Goal: Task Accomplishment & Management: Complete application form

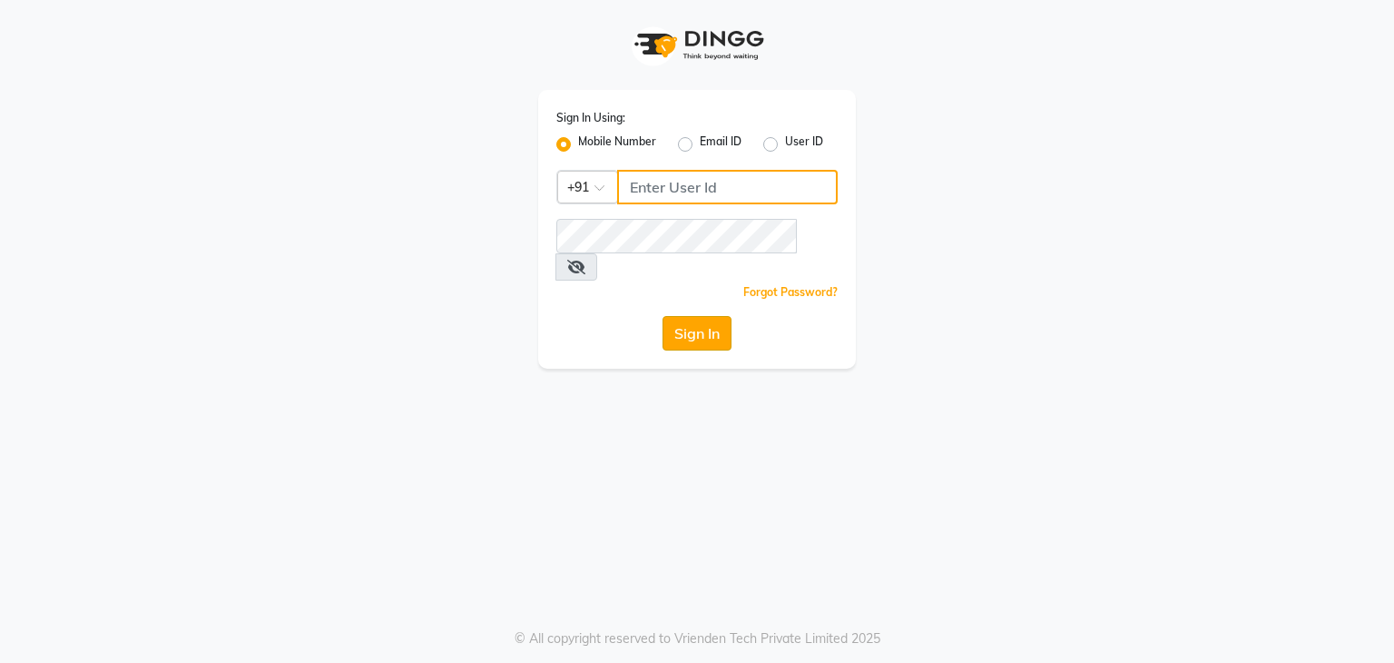
type input "9650165369"
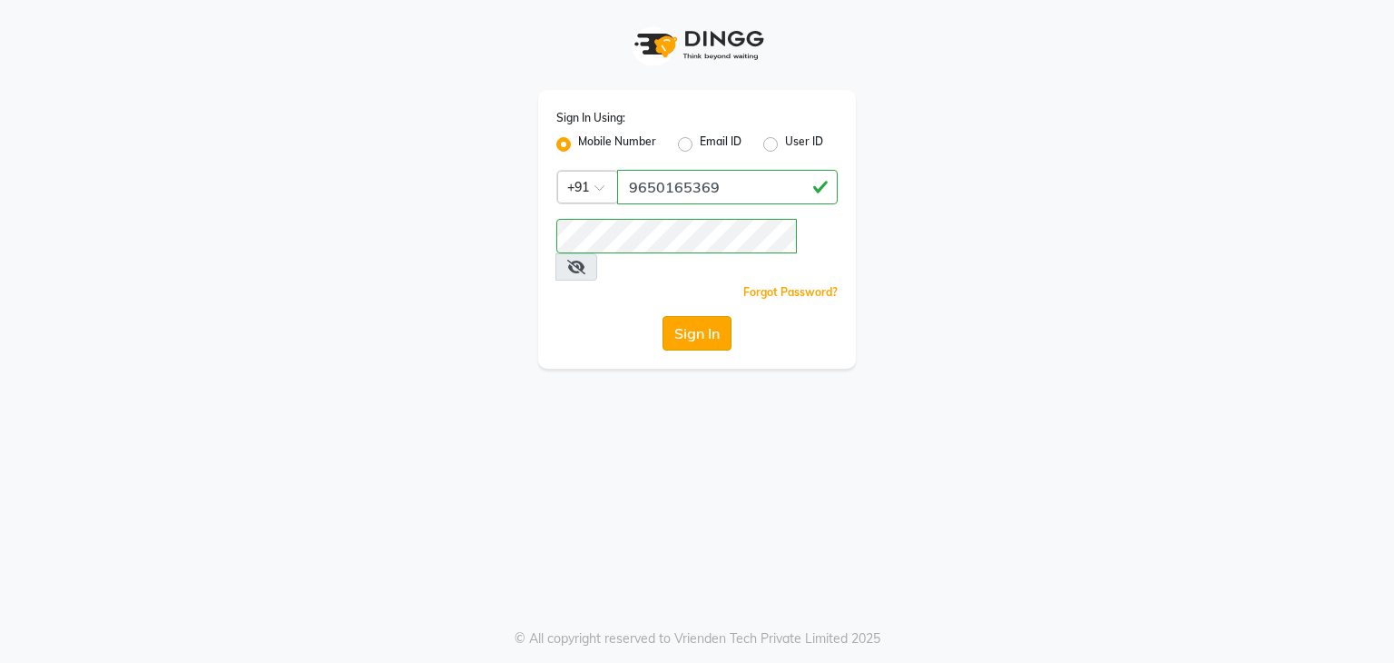
click at [702, 306] on button "Sign In" at bounding box center [697, 333] width 69 height 34
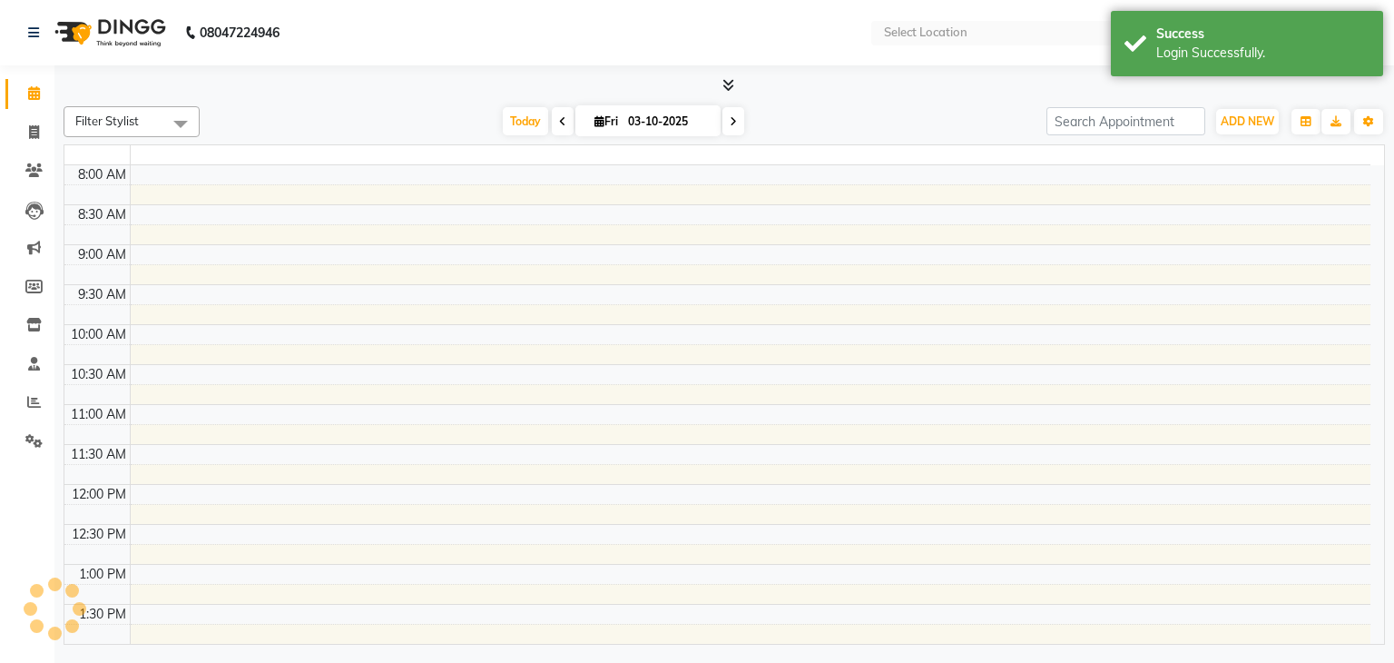
select select "en"
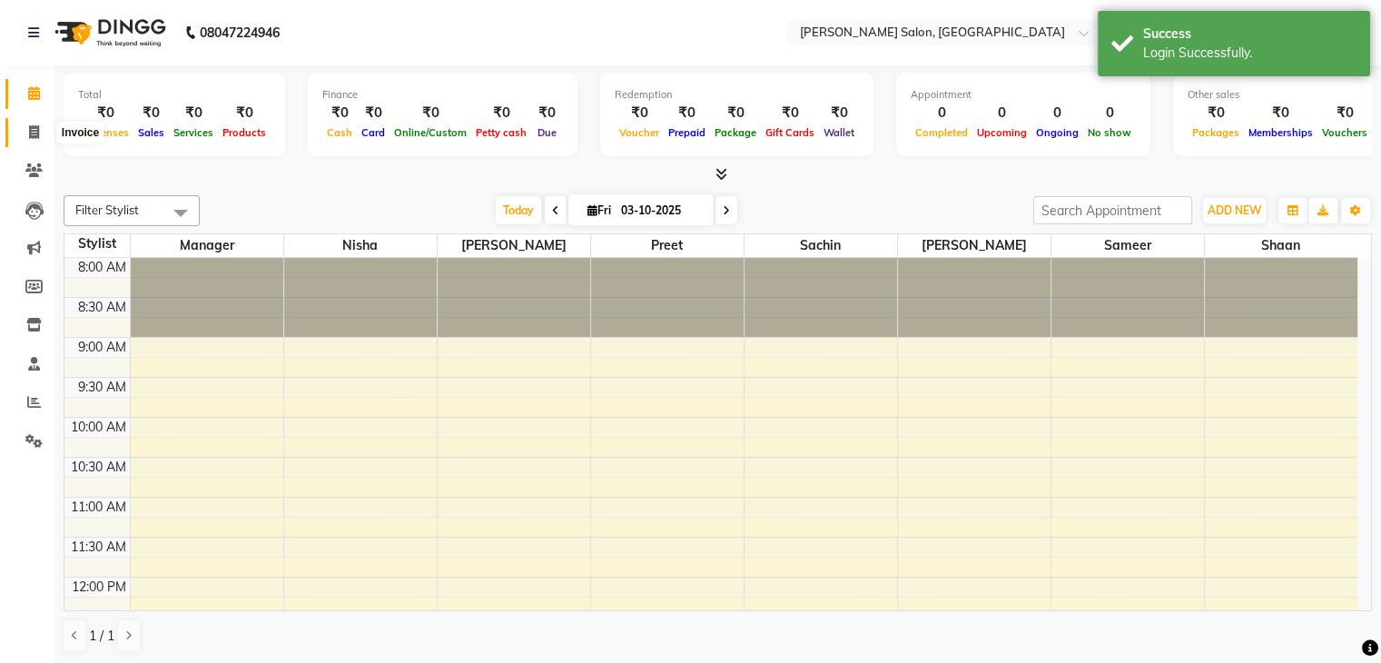
click at [34, 130] on icon at bounding box center [34, 132] width 10 height 14
select select "service"
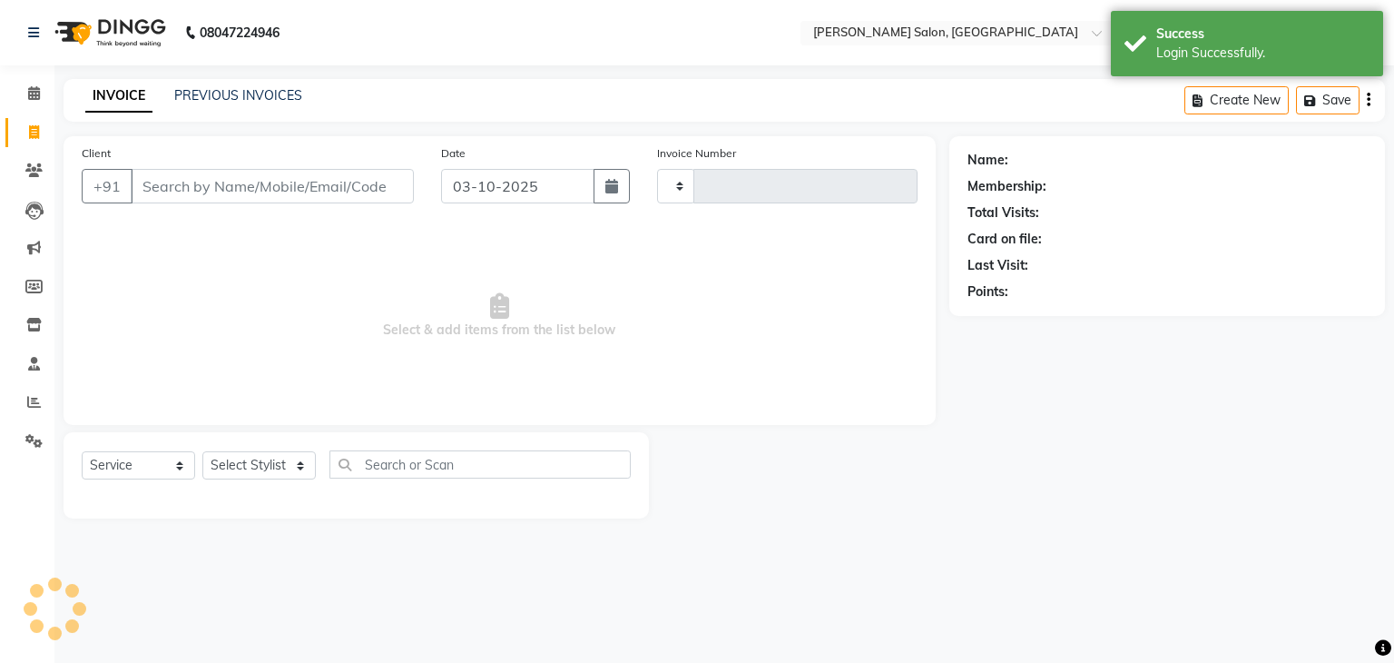
type input "0001"
select select "9063"
click at [290, 180] on input "Client" at bounding box center [272, 186] width 283 height 34
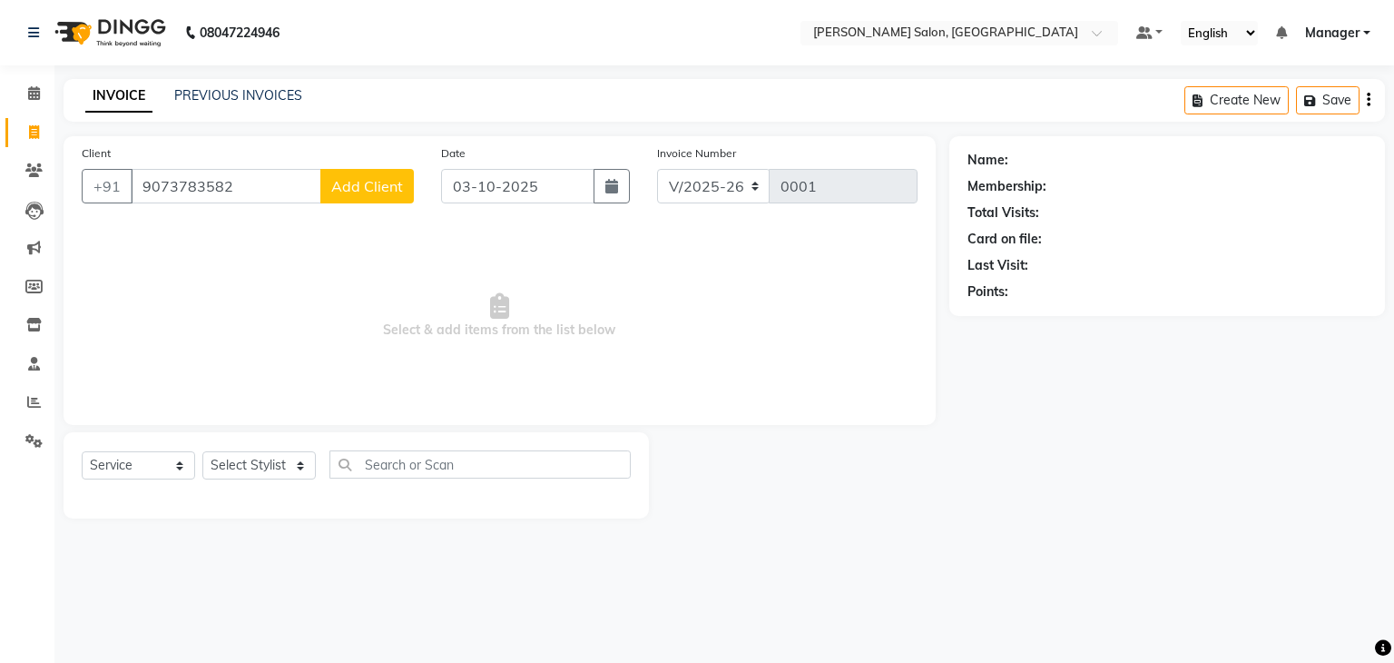
type input "9073783582"
click at [381, 182] on span "Add Client" at bounding box center [367, 186] width 72 height 18
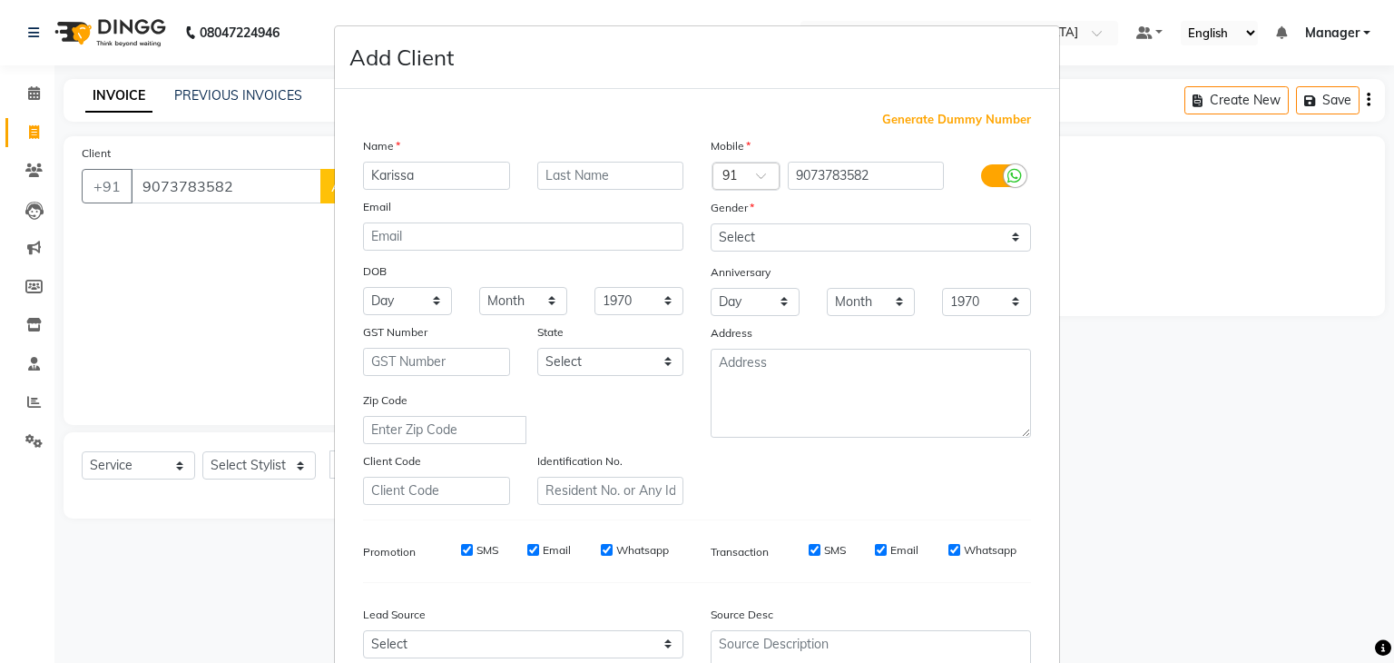
type input "Karissa"
click at [567, 174] on input "text" at bounding box center [610, 176] width 147 height 28
type input "[PERSON_NAME]"
click at [702, 237] on select "Select [DEMOGRAPHIC_DATA] [DEMOGRAPHIC_DATA] Other Prefer Not To Say" at bounding box center [871, 237] width 320 height 28
select select "[DEMOGRAPHIC_DATA]"
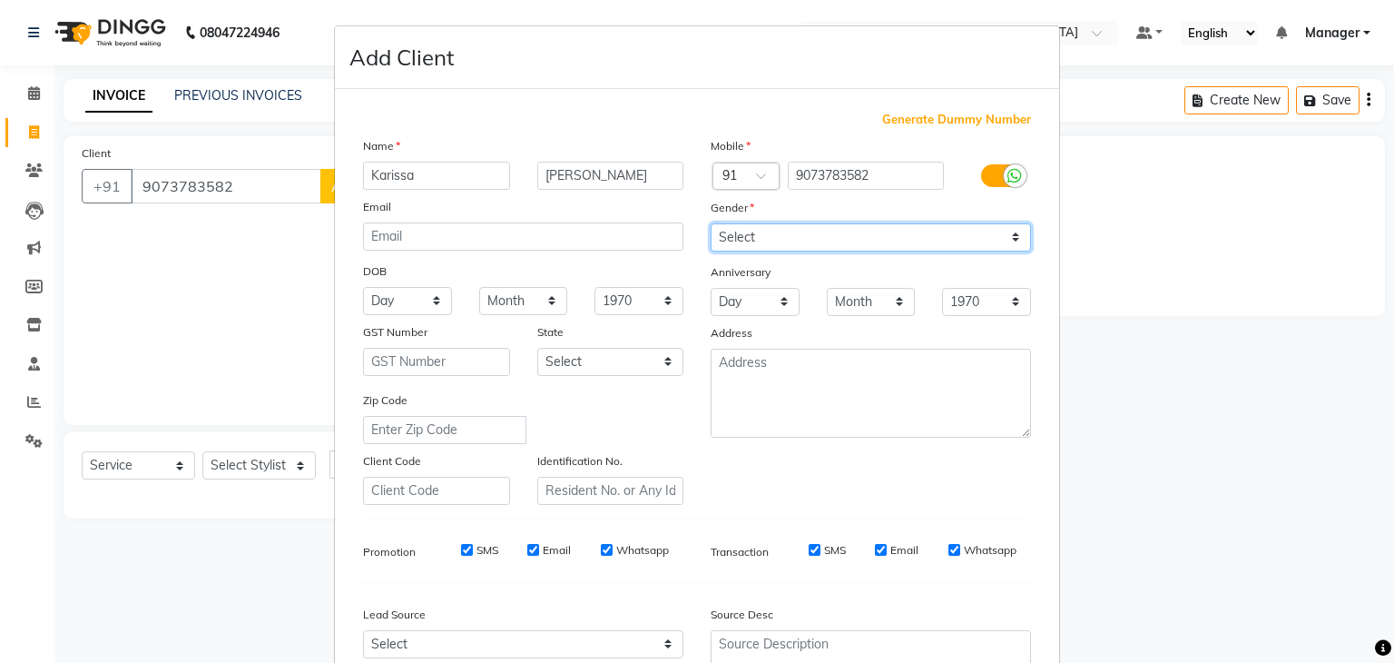
click at [702, 224] on select "Select [DEMOGRAPHIC_DATA] [DEMOGRAPHIC_DATA] Other Prefer Not To Say" at bounding box center [871, 237] width 320 height 28
click at [177, 306] on ngb-modal-window "Add Client Generate Dummy Number Name [PERSON_NAME] Email DOB Day 01 02 03 04 0…" at bounding box center [697, 331] width 1394 height 663
click at [301, 306] on ngb-modal-window "Add Client Generate Dummy Number Name [PERSON_NAME] Email DOB Day 01 02 03 04 0…" at bounding box center [697, 331] width 1394 height 663
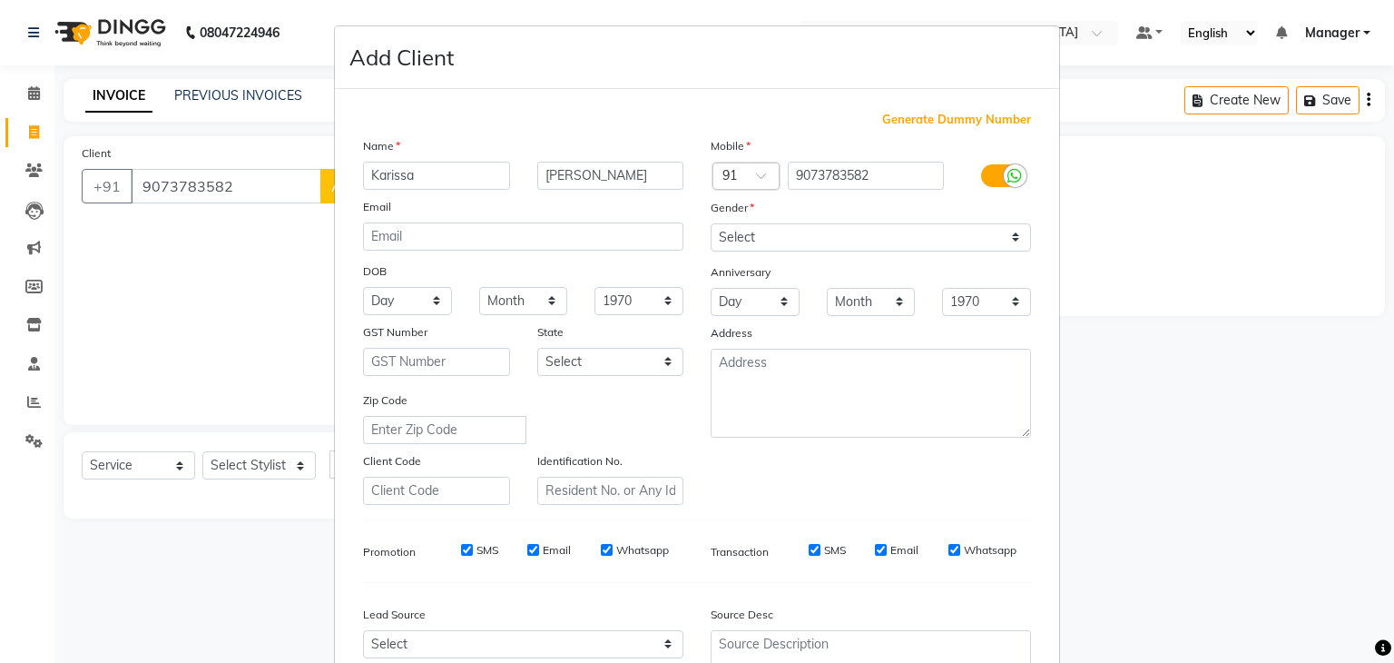
click at [293, 306] on ngb-modal-window "Add Client Generate Dummy Number Name [PERSON_NAME] Email DOB Day 01 02 03 04 0…" at bounding box center [697, 331] width 1394 height 663
click at [304, 306] on ngb-modal-window "Add Client Generate Dummy Number Name [PERSON_NAME] Email DOB Day 01 02 03 04 0…" at bounding box center [697, 331] width 1394 height 663
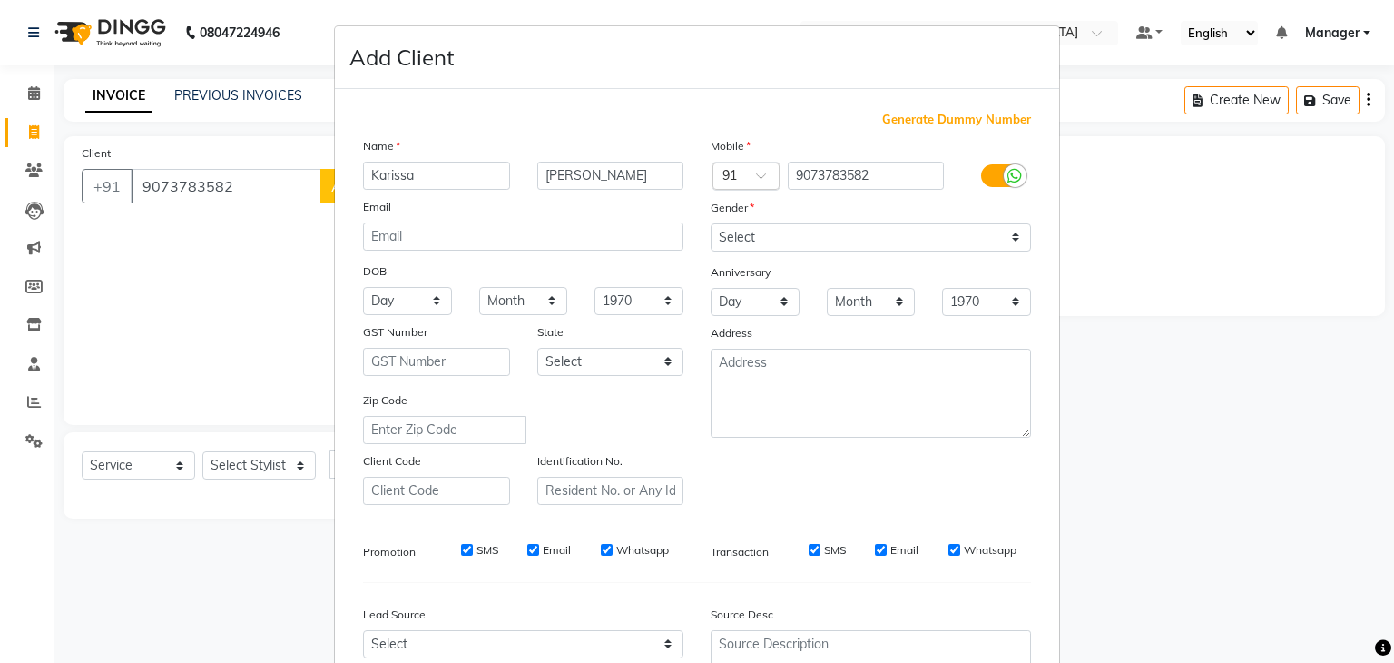
click at [304, 306] on ngb-modal-window "Add Client Generate Dummy Number Name [PERSON_NAME] Email DOB Day 01 02 03 04 0…" at bounding box center [697, 331] width 1394 height 663
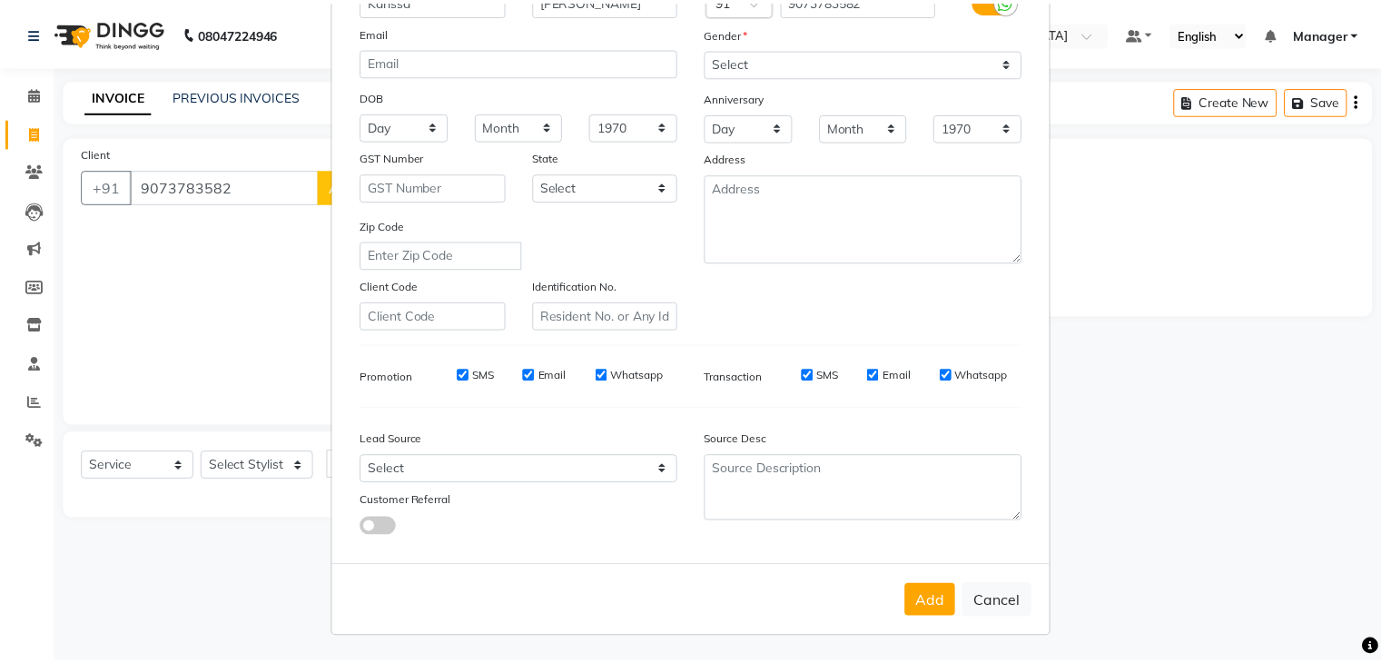
scroll to position [184, 0]
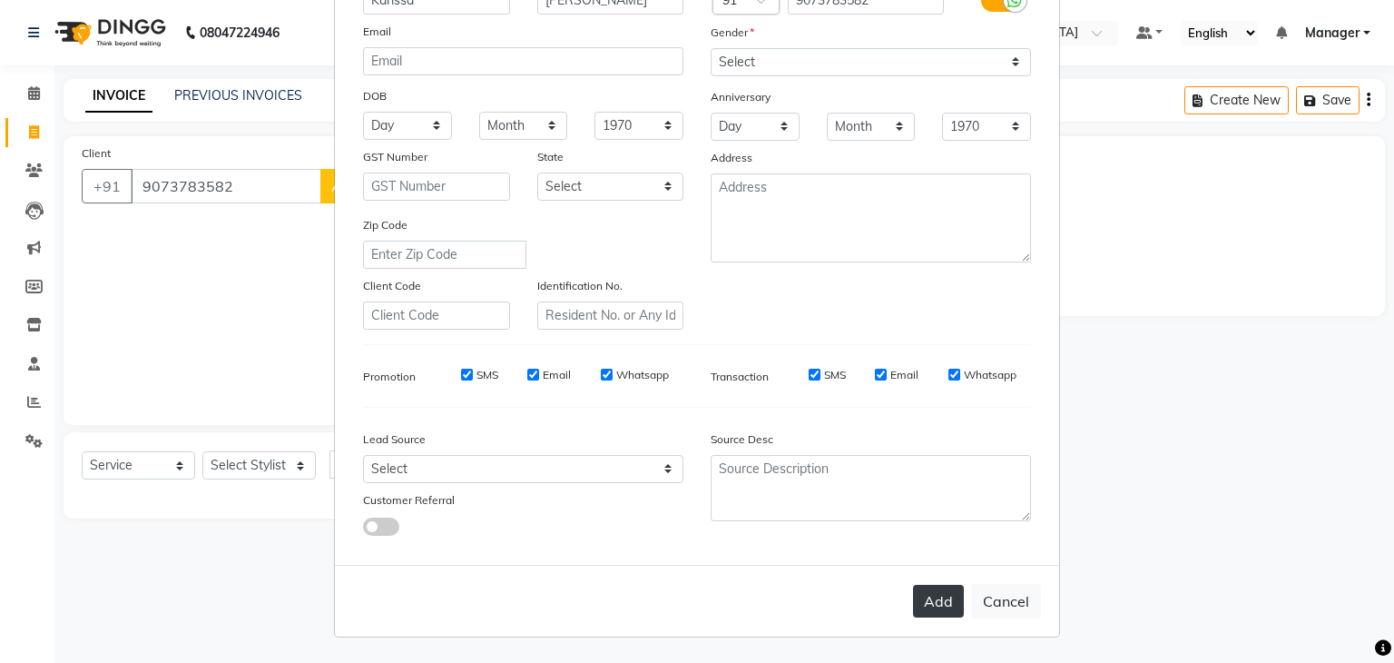
click at [702, 306] on button "Add" at bounding box center [938, 601] width 51 height 33
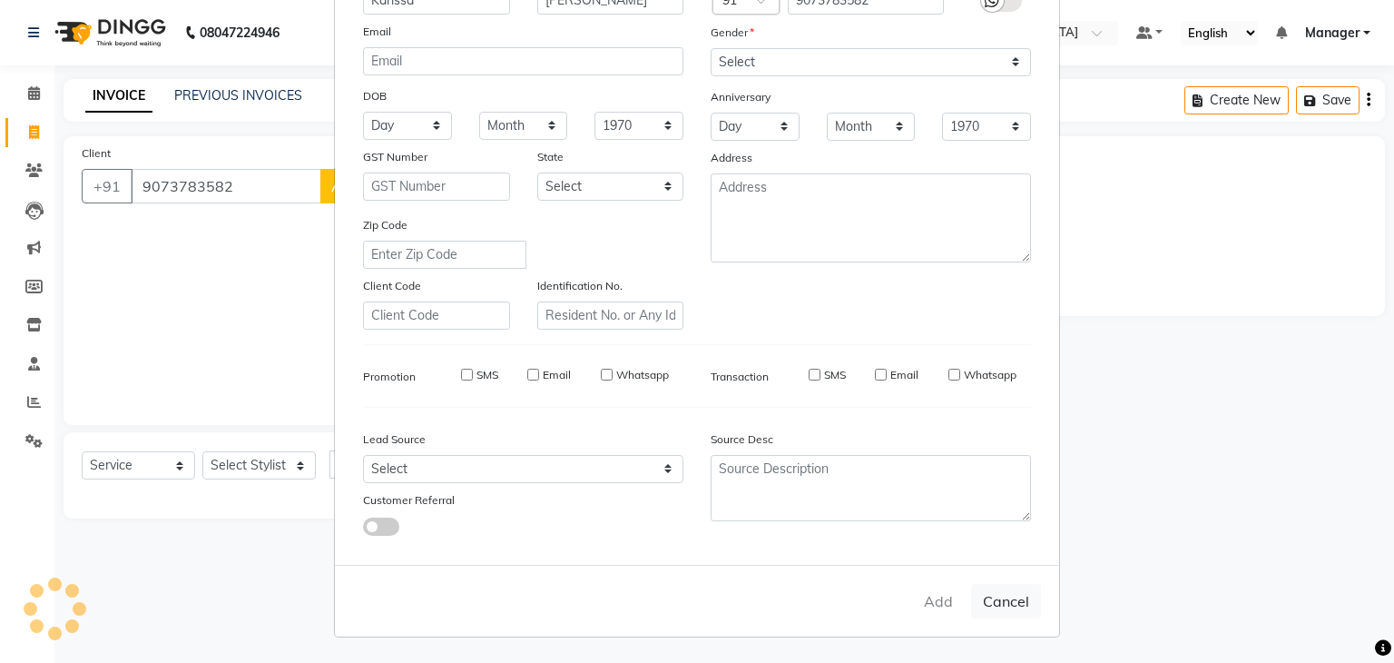
select select
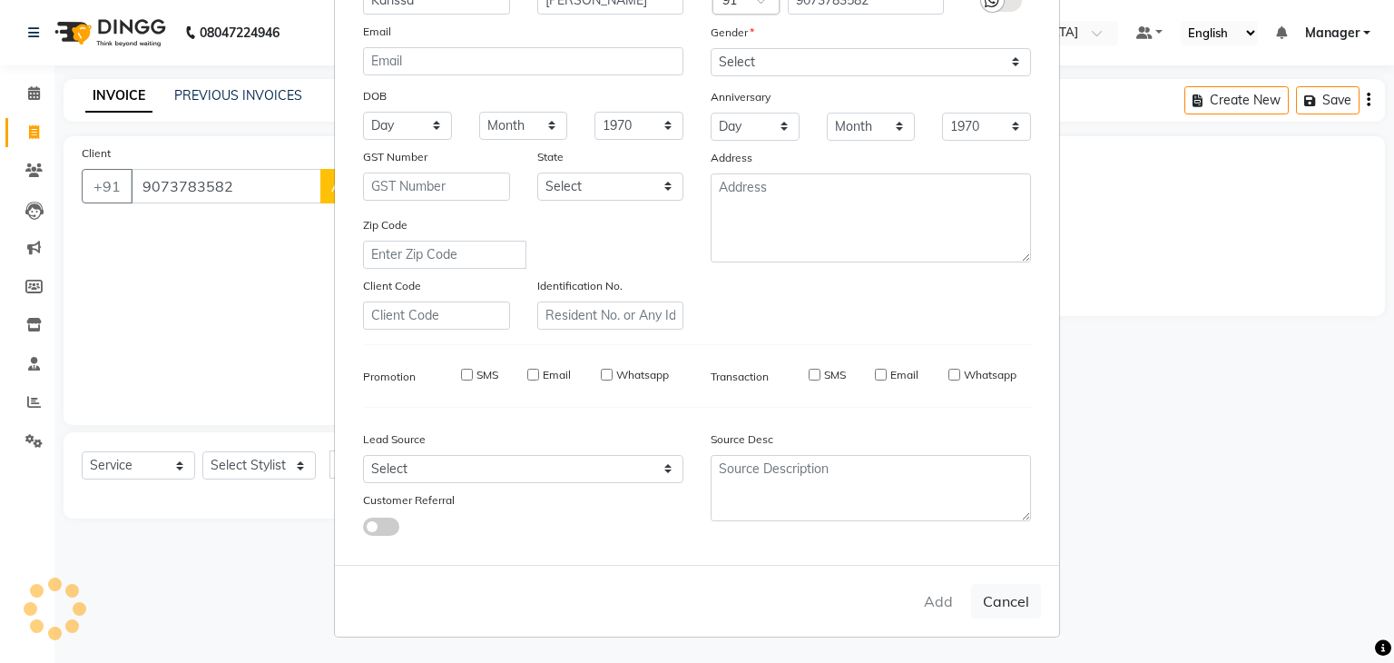
select select
checkbox input "false"
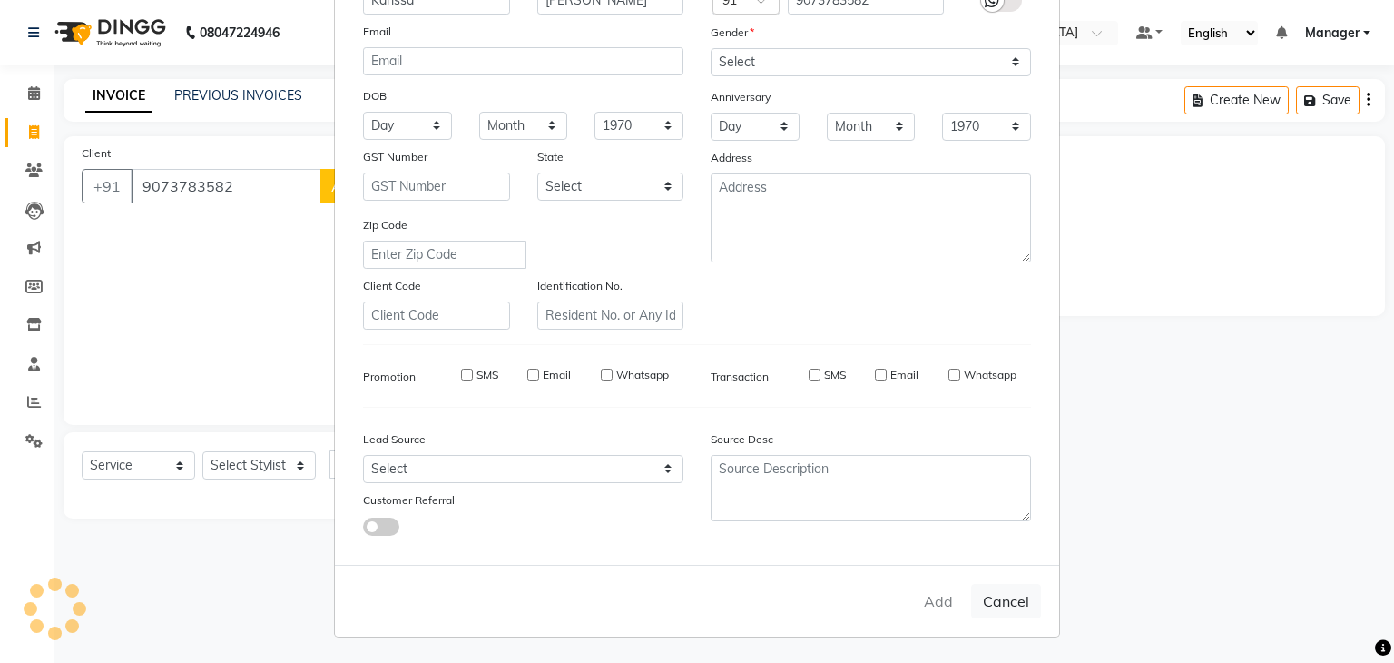
checkbox input "false"
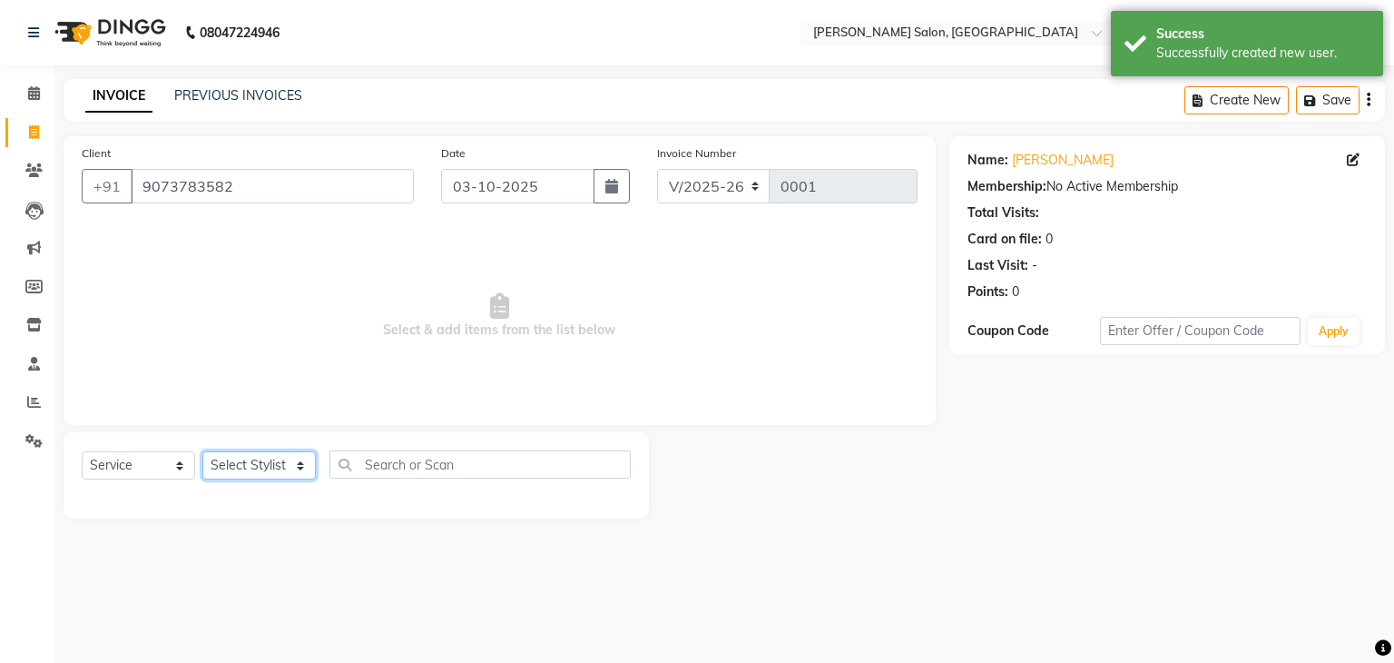
click at [300, 306] on select "Select Stylist Manager [PERSON_NAME] [PERSON_NAME] Sachin [PERSON_NAME]" at bounding box center [258, 465] width 113 height 28
select select "92582"
click at [202, 306] on select "Select Stylist Manager [PERSON_NAME] [PERSON_NAME] Sachin [PERSON_NAME]" at bounding box center [258, 465] width 113 height 28
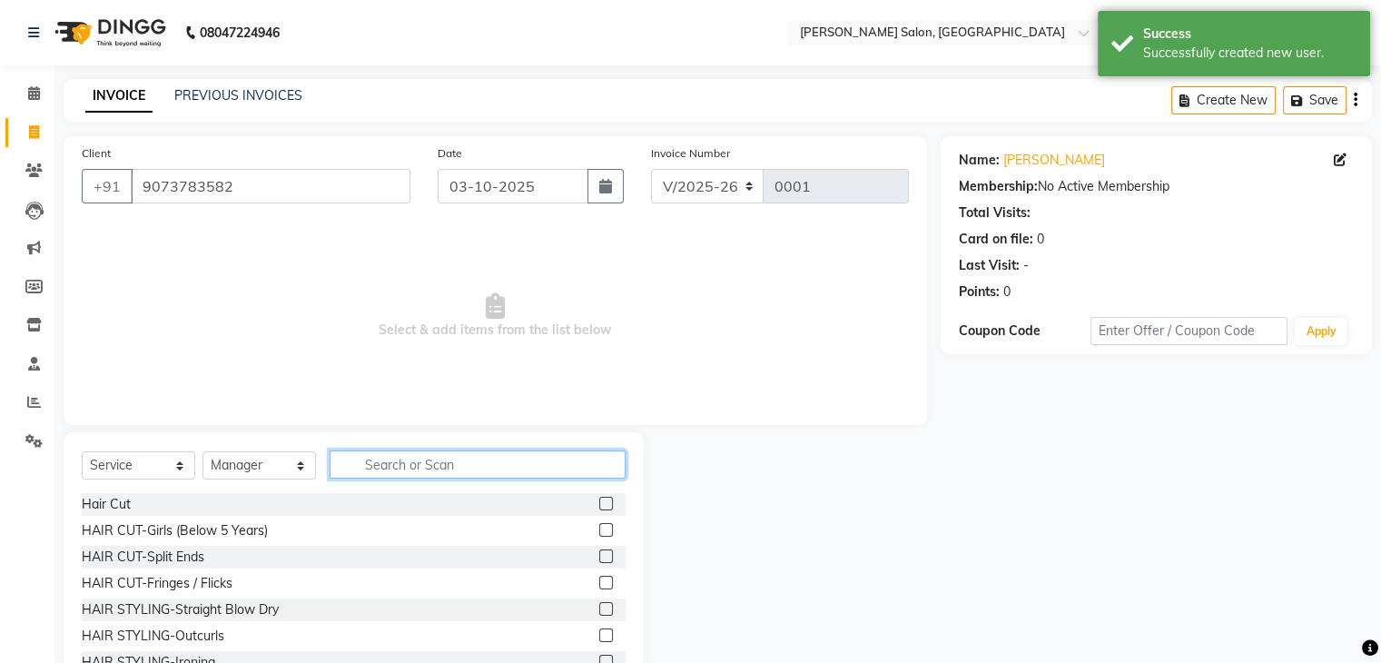
click at [458, 306] on input "text" at bounding box center [478, 464] width 296 height 28
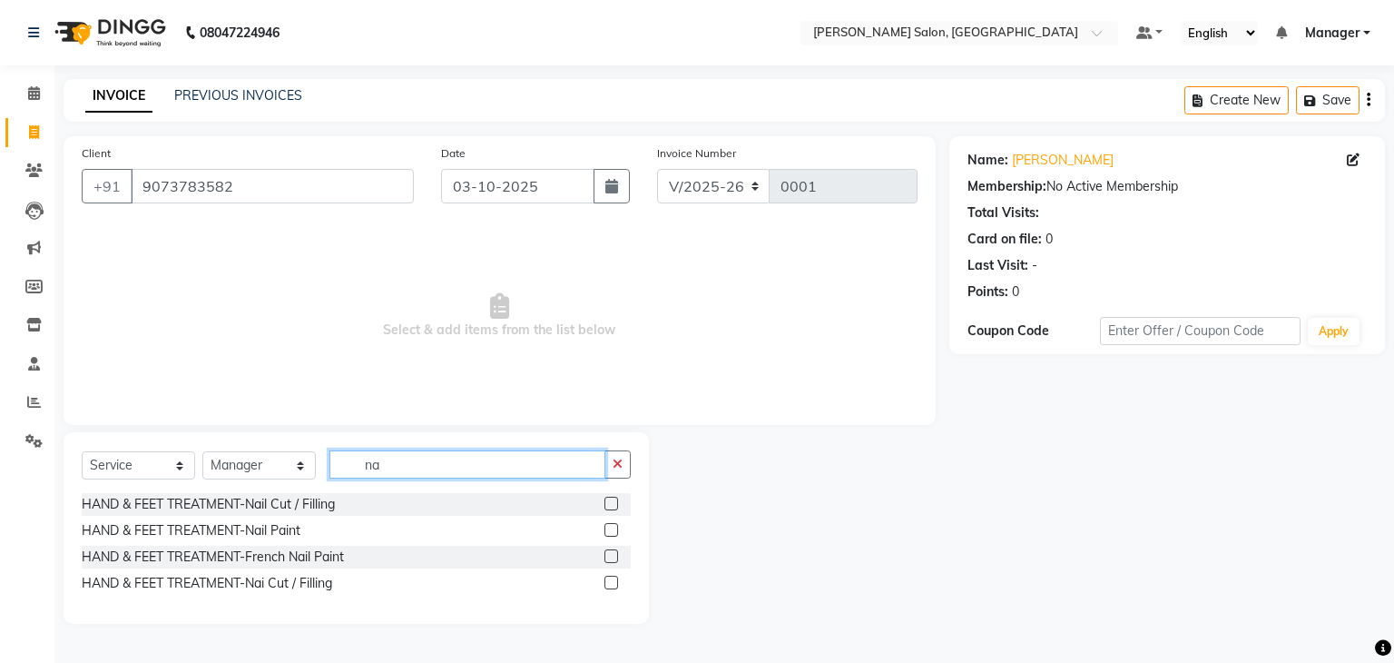
type input "n"
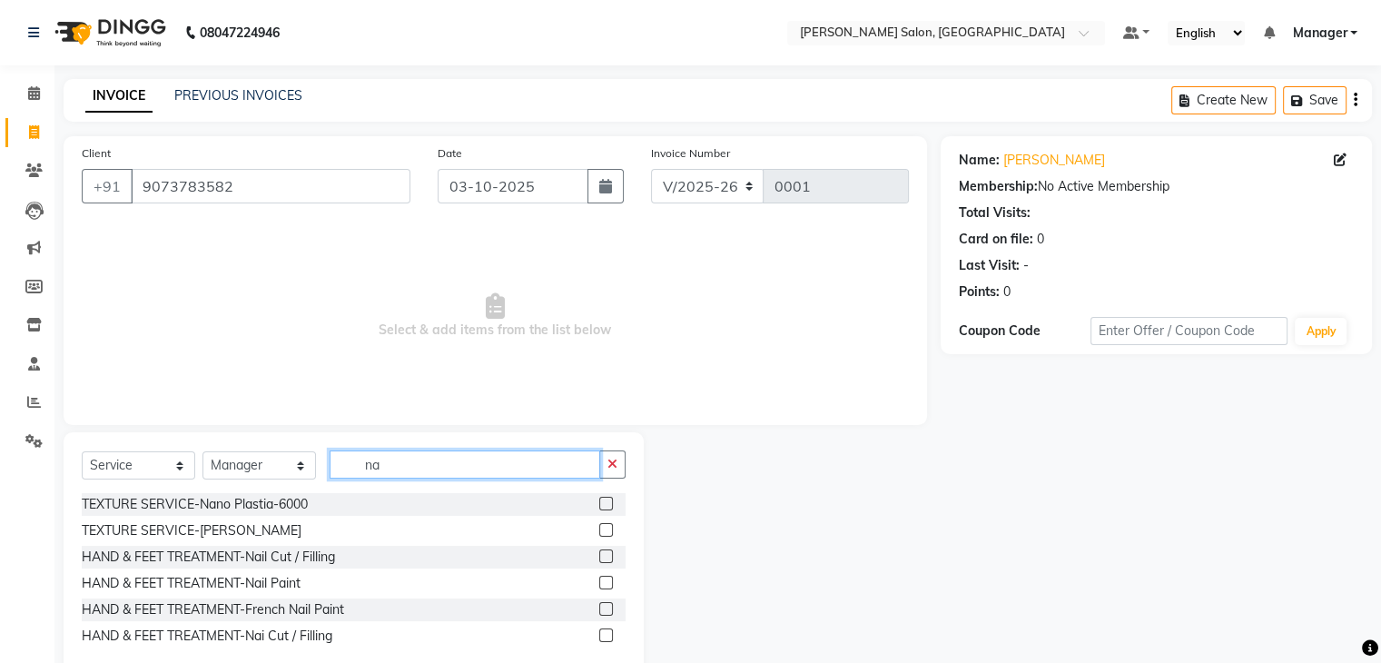
type input "n"
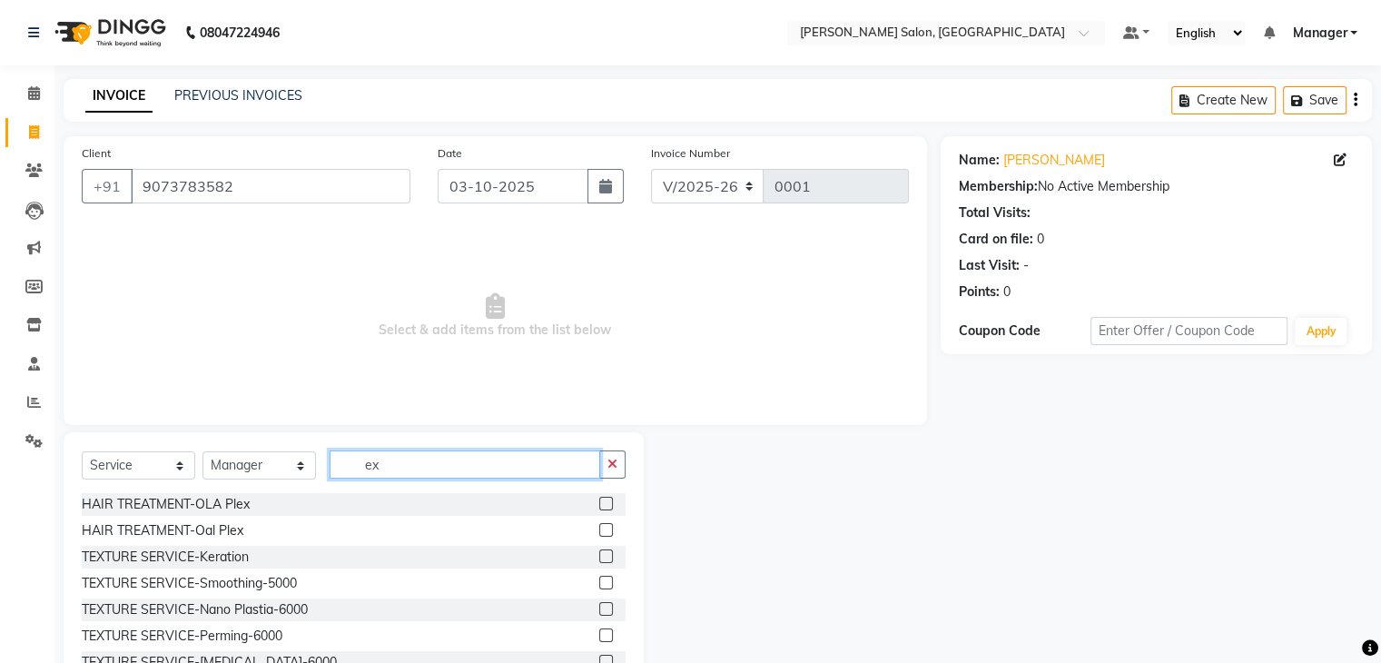
type input "e"
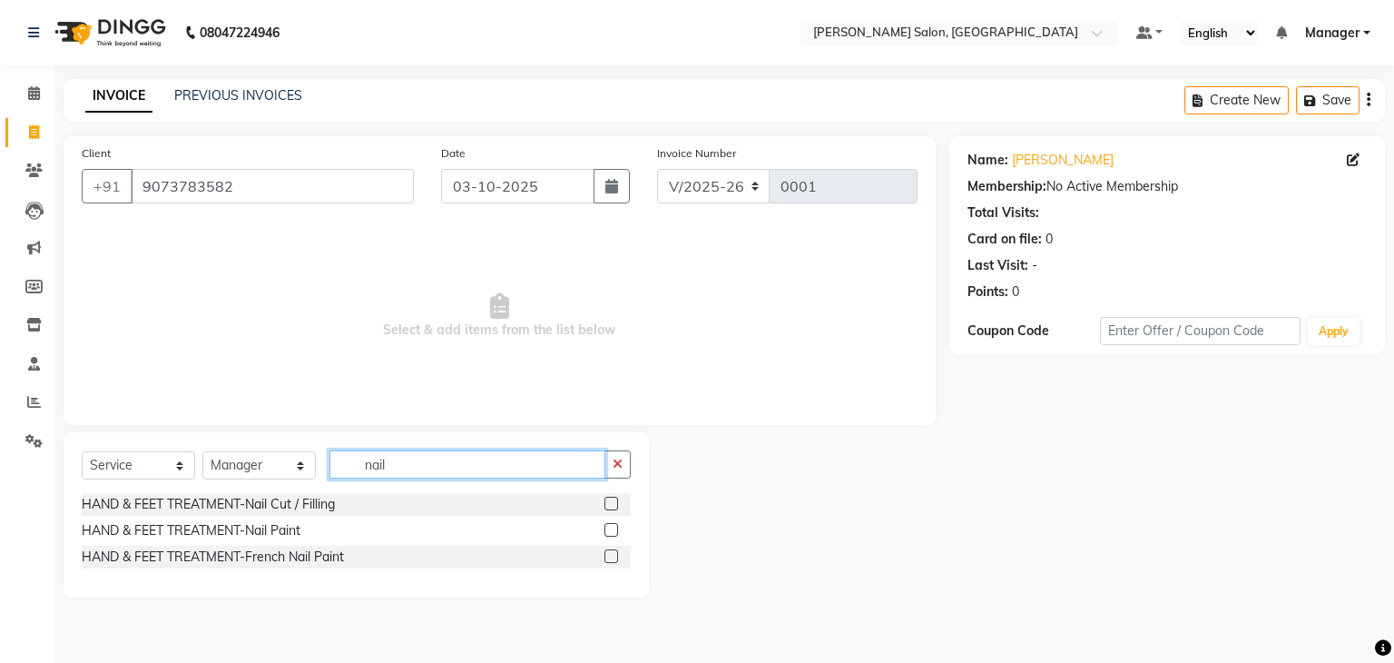
type input "nail"
click at [614, 306] on label at bounding box center [612, 530] width 14 height 14
click at [614, 306] on input "checkbox" at bounding box center [611, 531] width 12 height 12
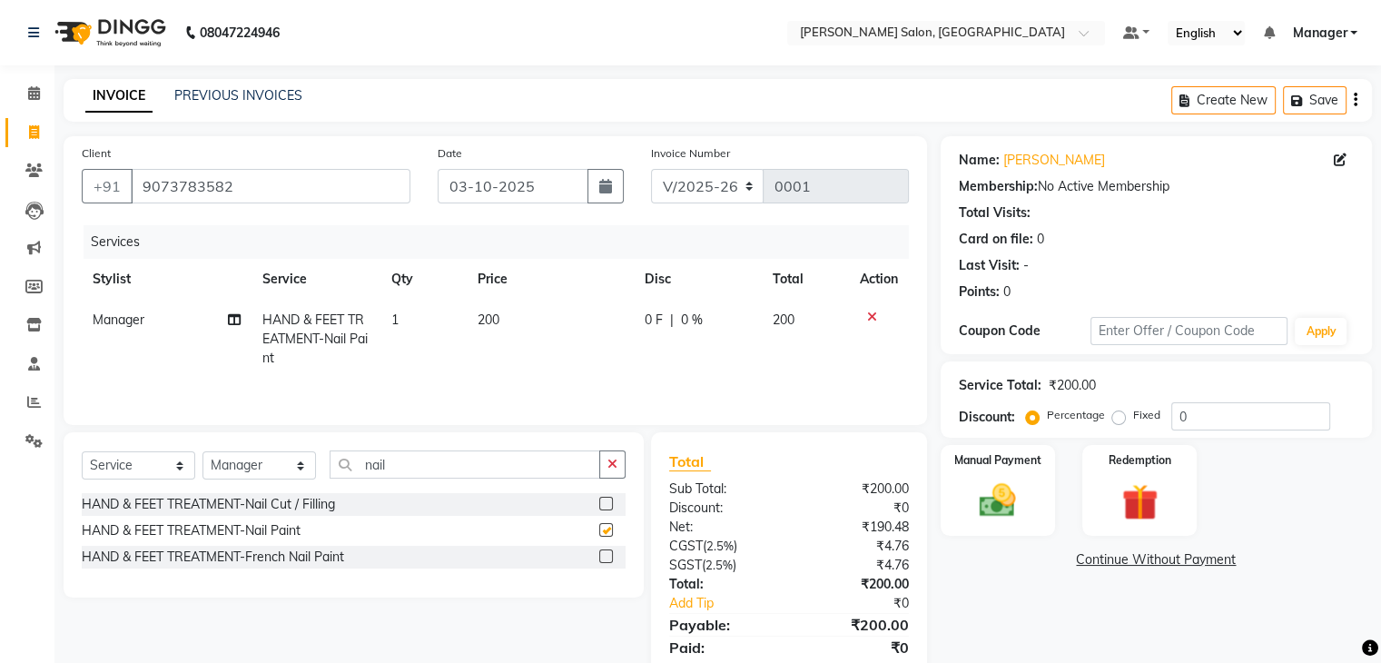
checkbox input "false"
click at [501, 306] on td "200" at bounding box center [551, 339] width 168 height 79
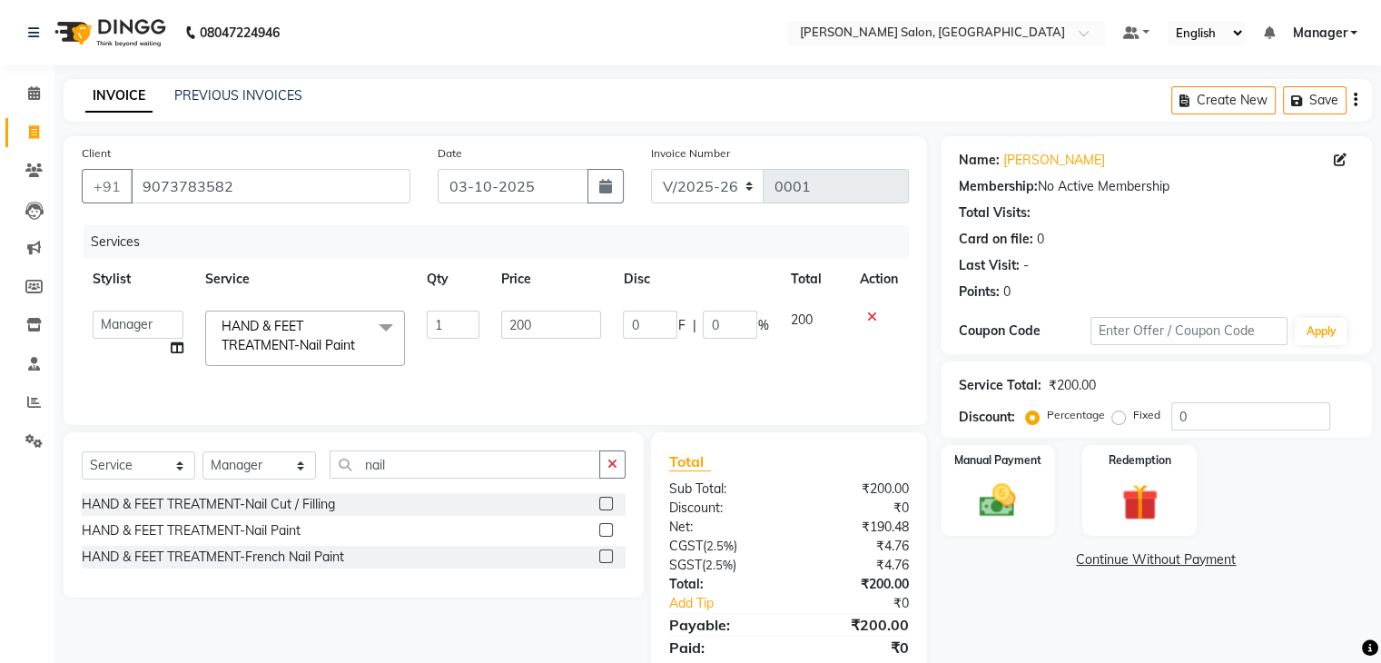
click at [501, 306] on input "200" at bounding box center [551, 324] width 100 height 28
type input "1000"
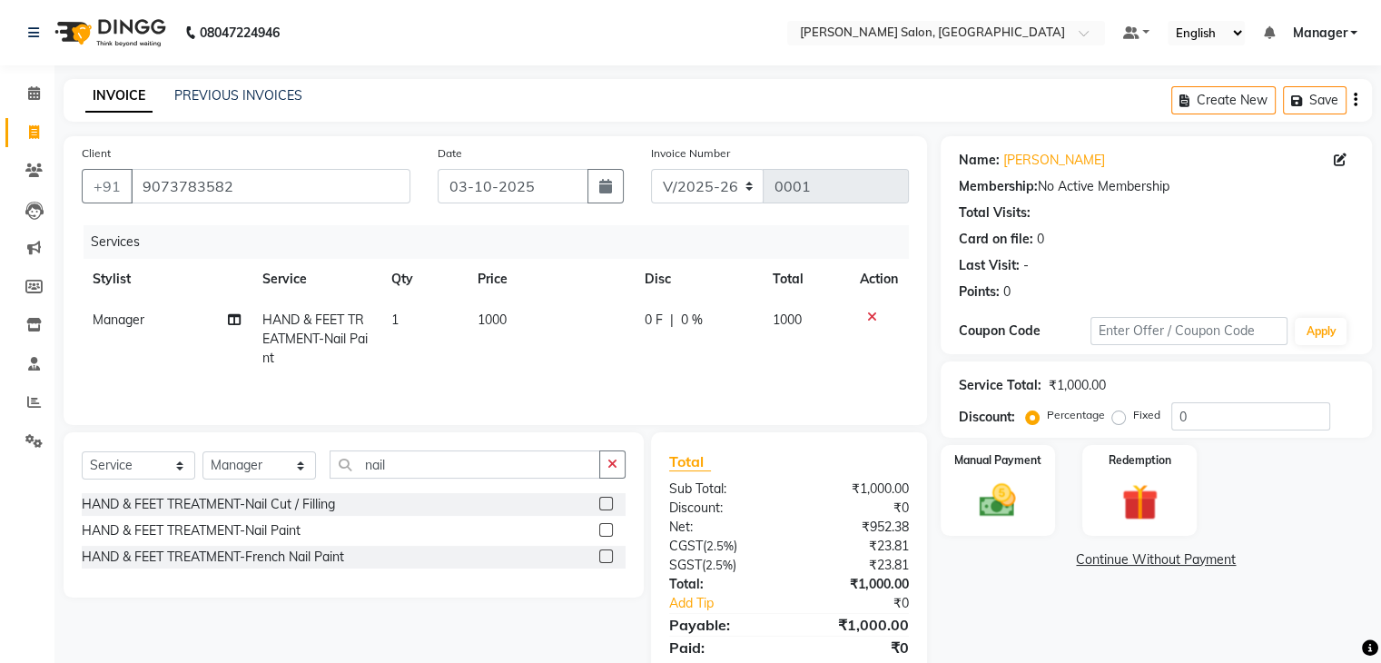
click at [702, 306] on label "Fixed" at bounding box center [1146, 415] width 27 height 16
click at [702, 306] on input "Fixed" at bounding box center [1122, 414] width 13 height 13
radio input "true"
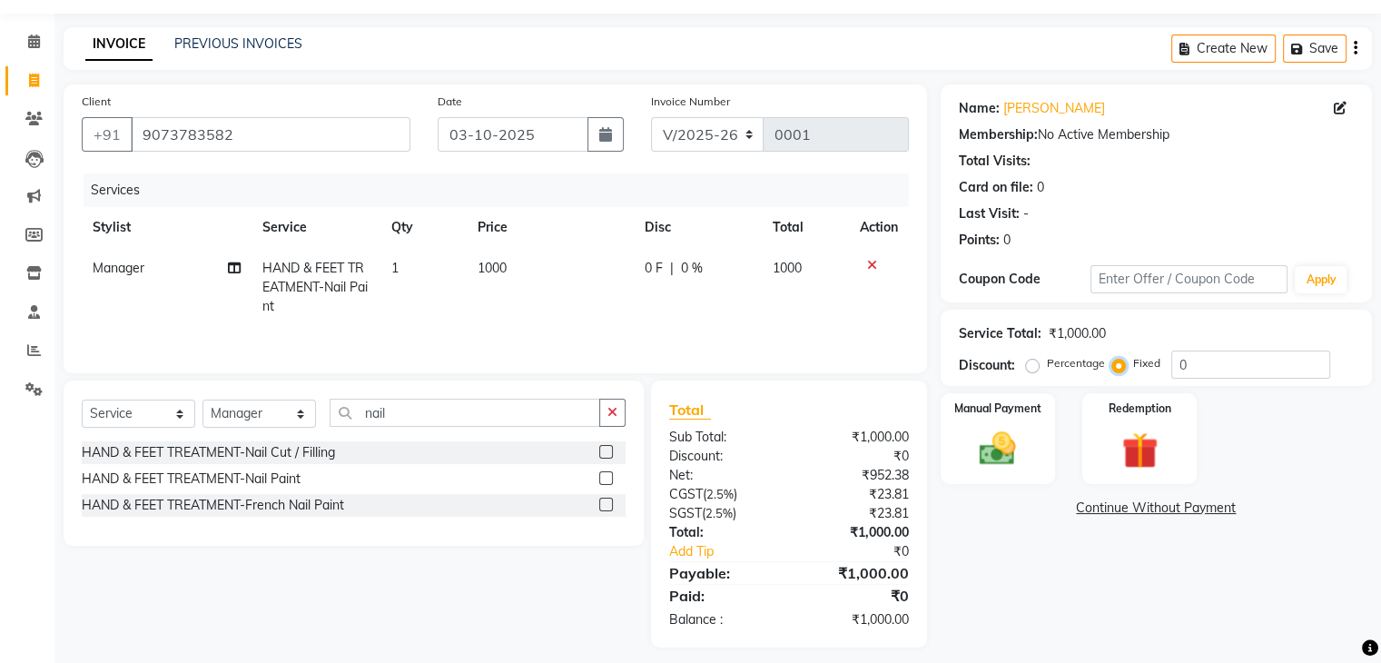
scroll to position [64, 0]
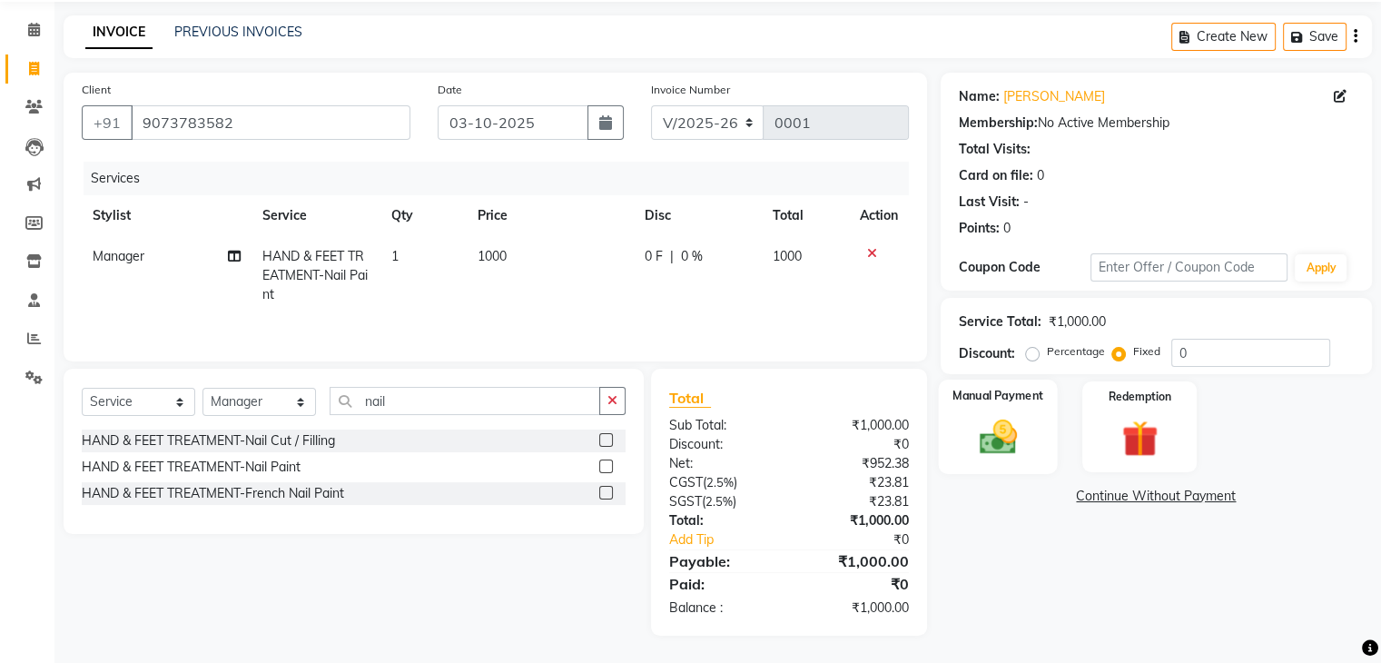
click at [702, 306] on img at bounding box center [997, 438] width 61 height 44
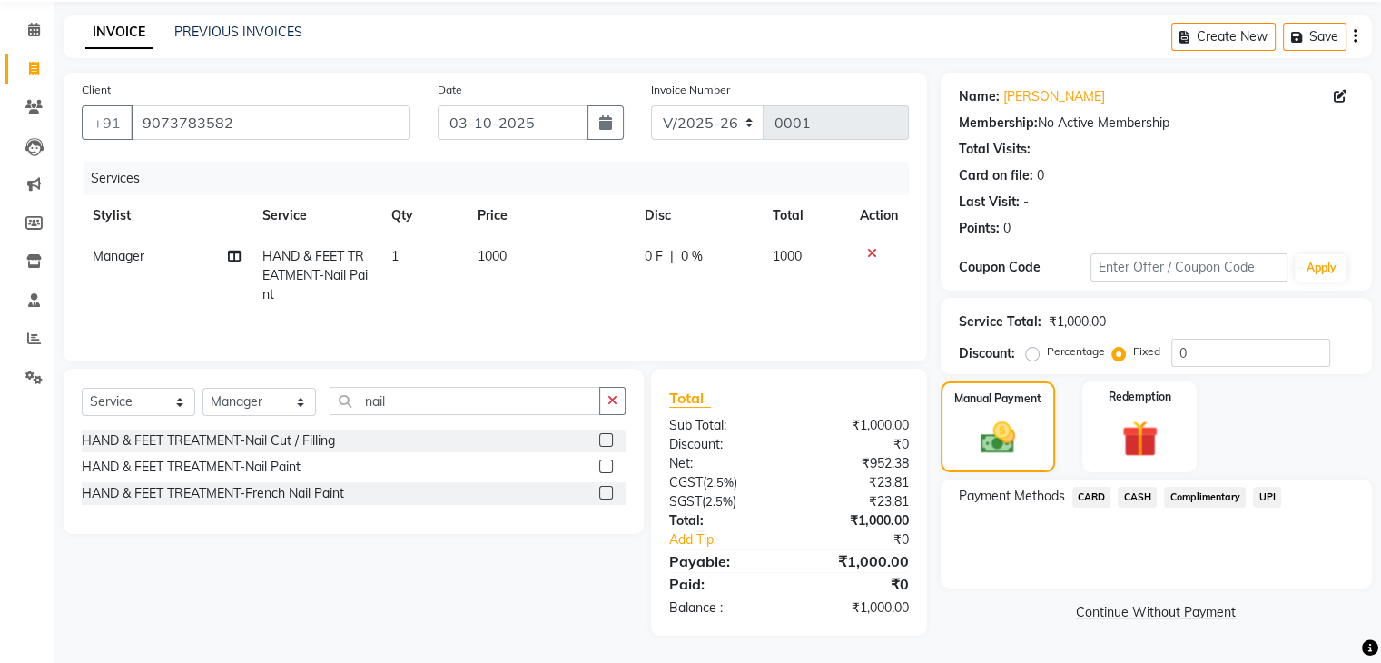
click at [702, 306] on span "UPI" at bounding box center [1267, 497] width 28 height 21
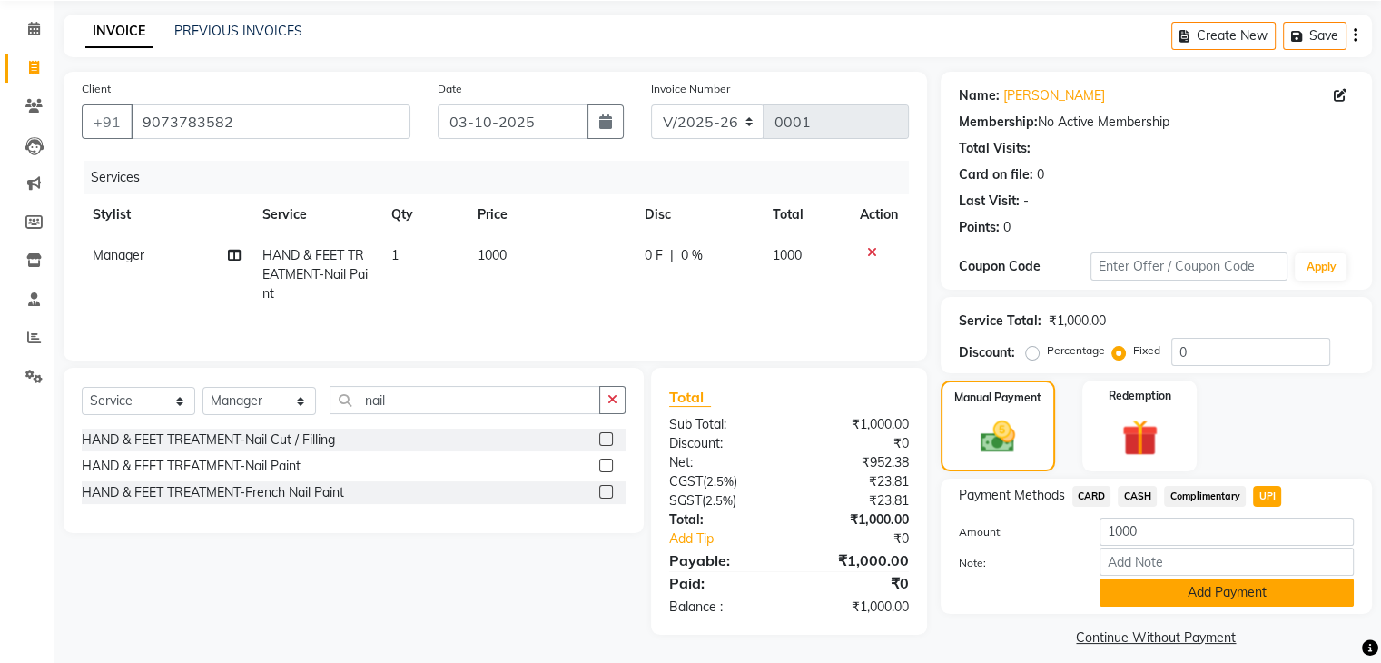
click at [702, 306] on button "Add Payment" at bounding box center [1226, 592] width 254 height 28
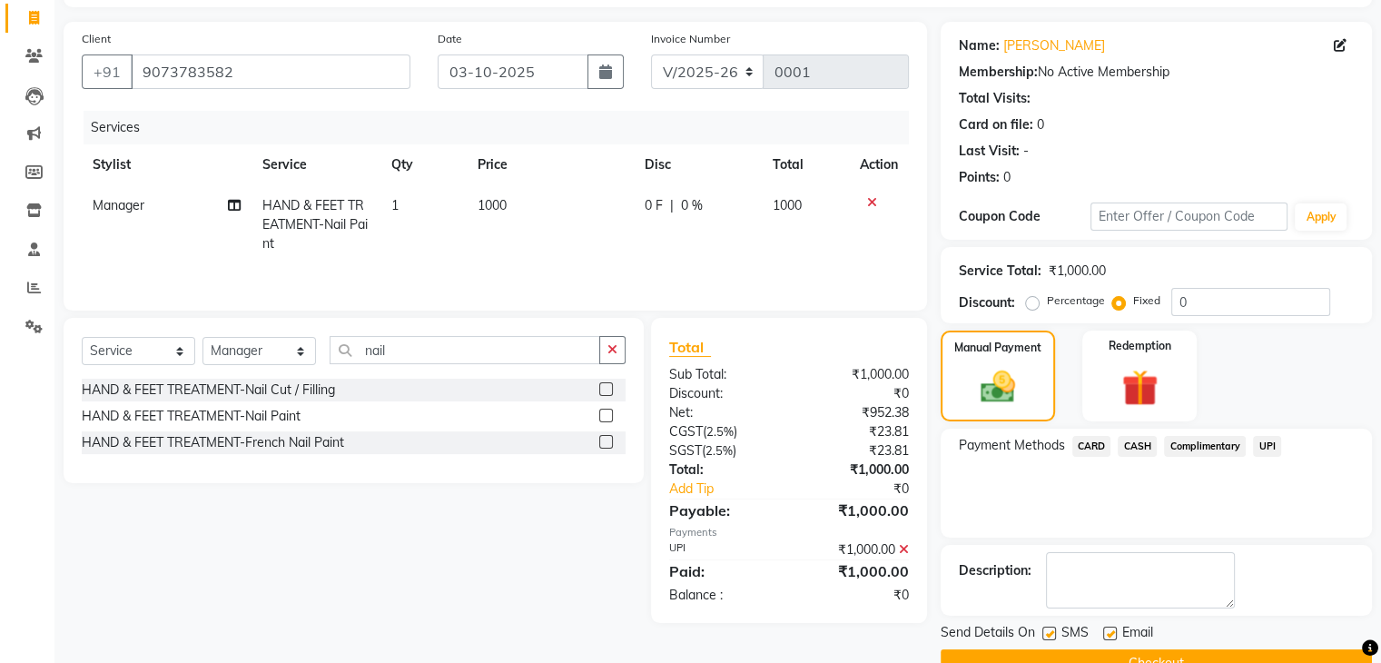
scroll to position [155, 0]
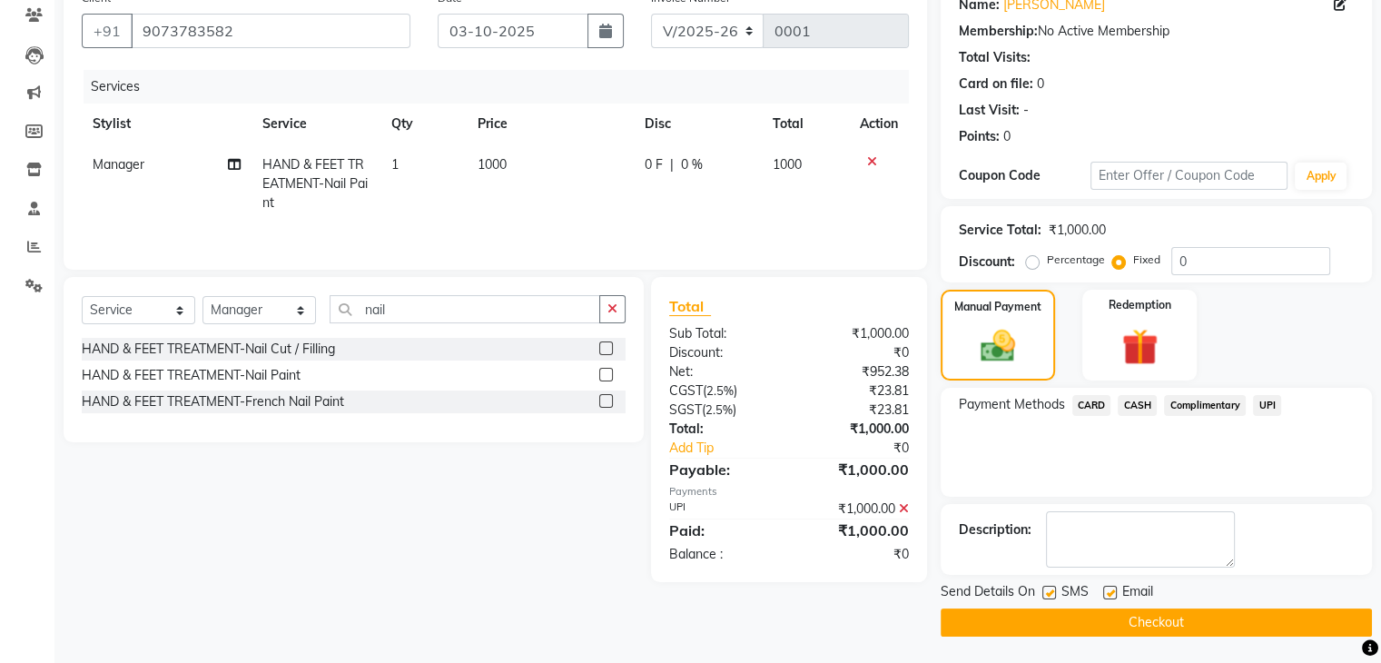
click at [702, 306] on button "Checkout" at bounding box center [1155, 622] width 431 height 28
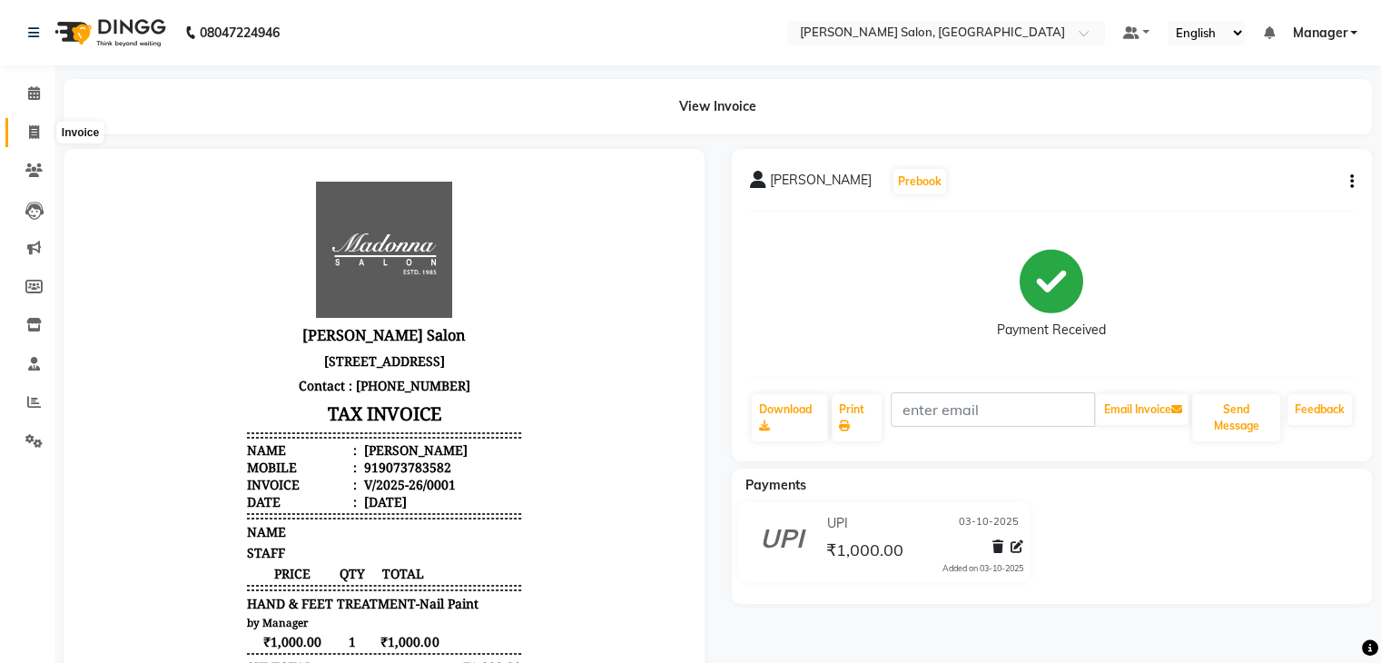
click at [36, 135] on icon at bounding box center [34, 132] width 10 height 14
select select "service"
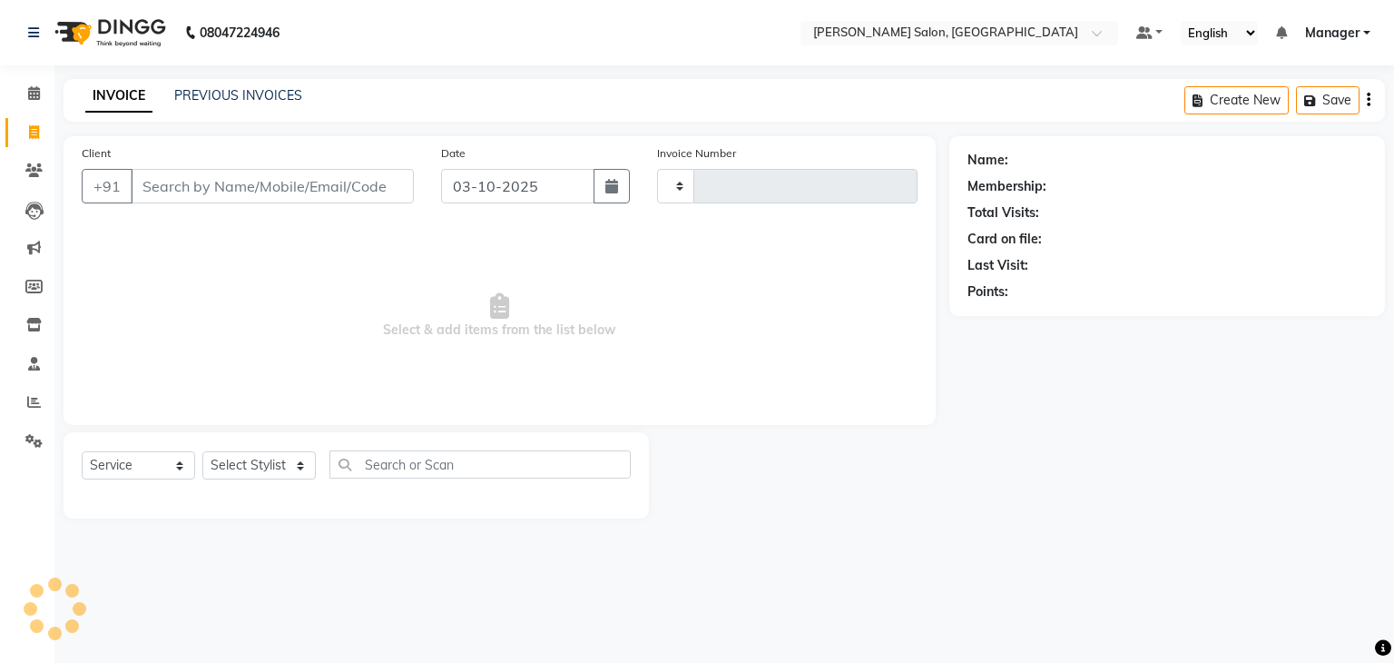
type input "0002"
select select "9063"
click at [235, 182] on input "Client" at bounding box center [272, 186] width 283 height 34
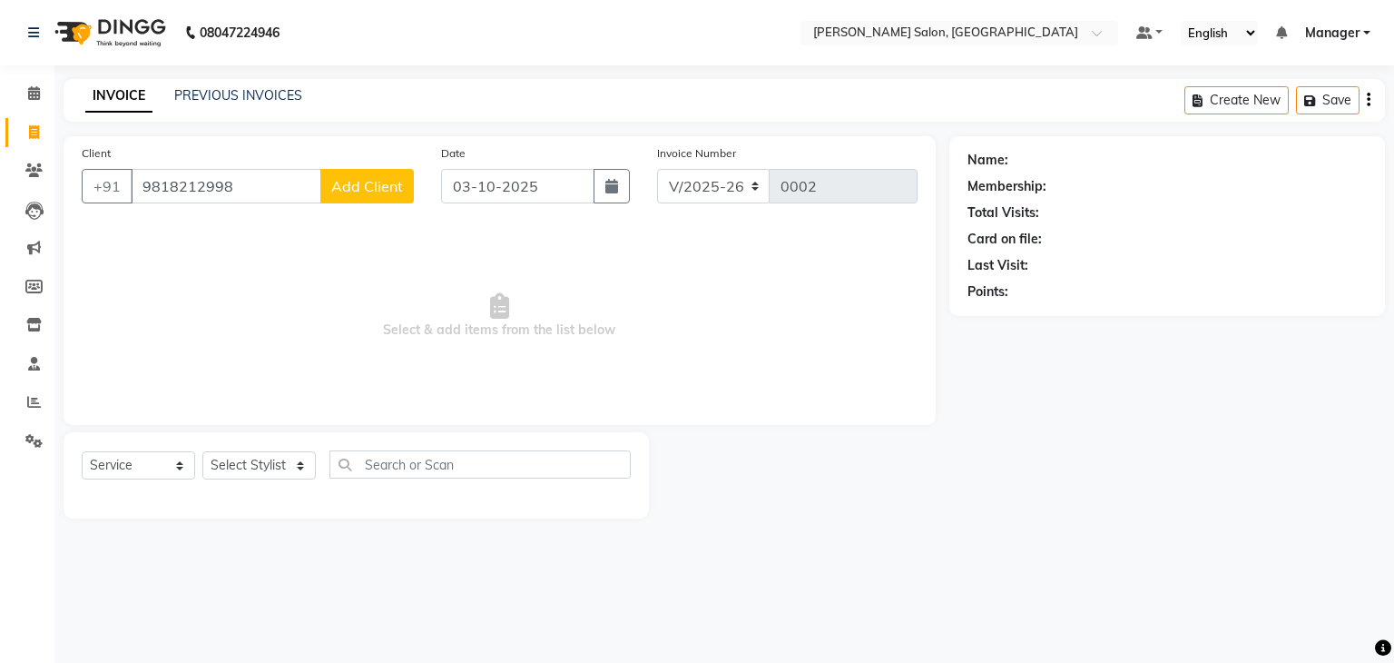
type input "9818212998"
click at [359, 197] on button "Add Client" at bounding box center [366, 186] width 93 height 34
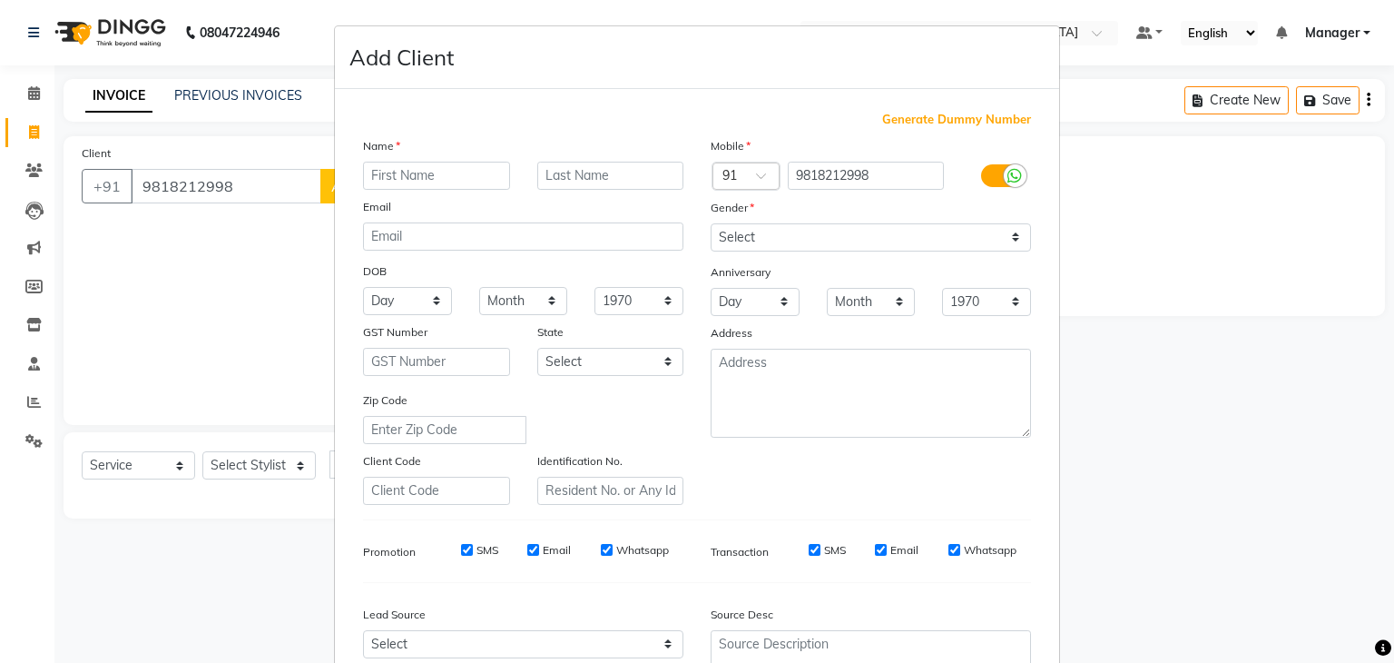
click at [359, 197] on div "Email" at bounding box center [378, 209] width 58 height 25
click at [398, 170] on input "text" at bounding box center [436, 176] width 147 height 28
type input "[DEMOGRAPHIC_DATA]"
click at [593, 183] on input "text" at bounding box center [610, 176] width 147 height 28
type input "[PERSON_NAME]"
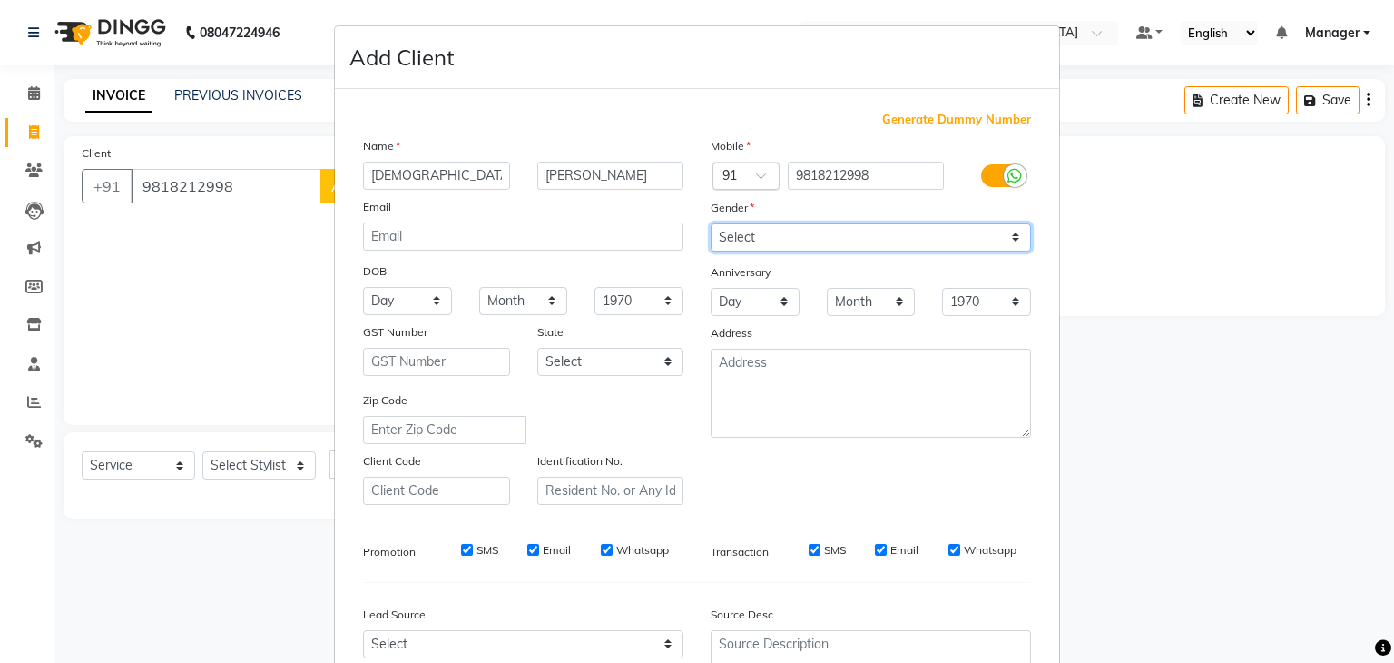
click at [702, 240] on select "Select [DEMOGRAPHIC_DATA] [DEMOGRAPHIC_DATA] Other Prefer Not To Say" at bounding box center [871, 237] width 320 height 28
select select "[DEMOGRAPHIC_DATA]"
click at [702, 224] on select "Select [DEMOGRAPHIC_DATA] [DEMOGRAPHIC_DATA] Other Prefer Not To Say" at bounding box center [871, 237] width 320 height 28
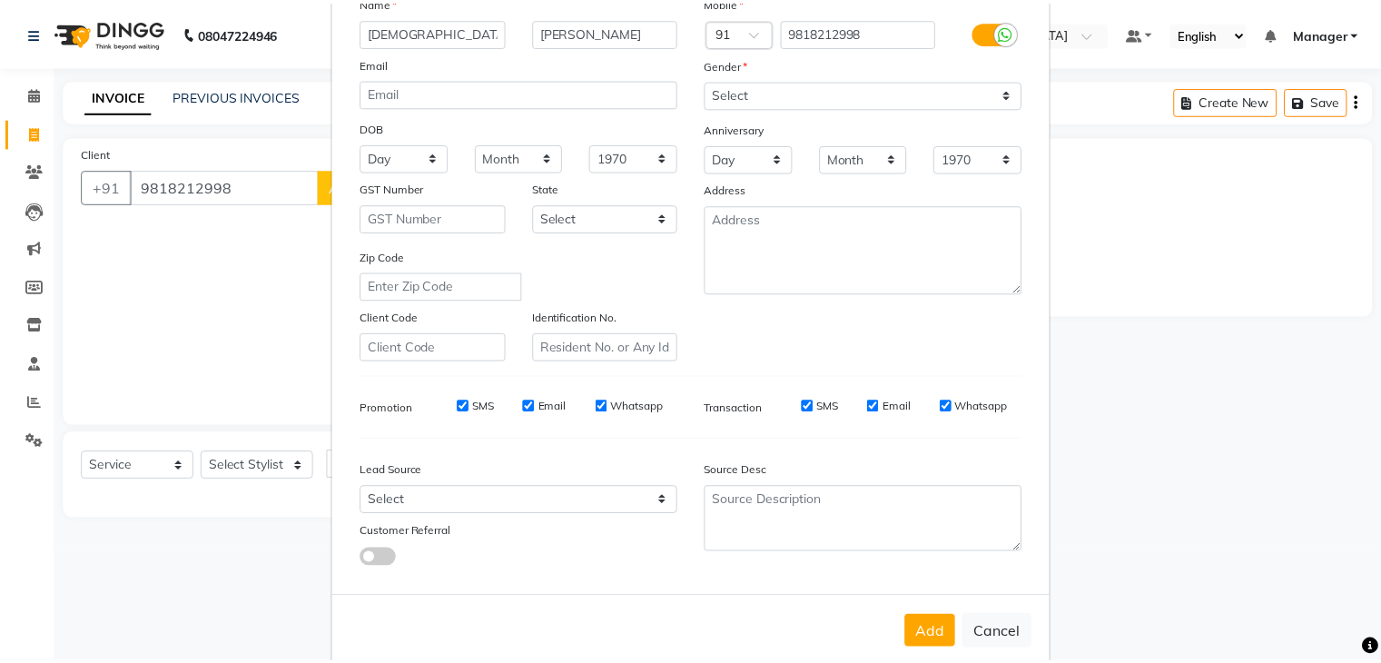
scroll to position [184, 0]
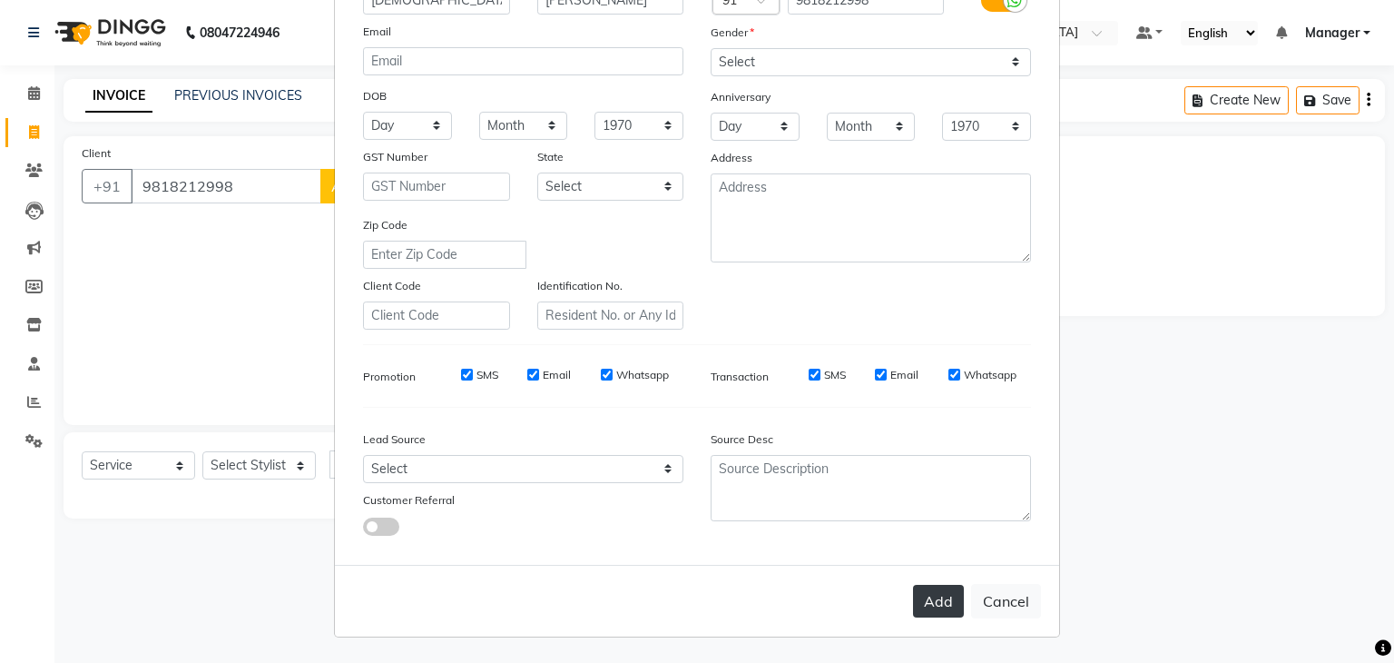
click at [702, 306] on button "Add" at bounding box center [938, 601] width 51 height 33
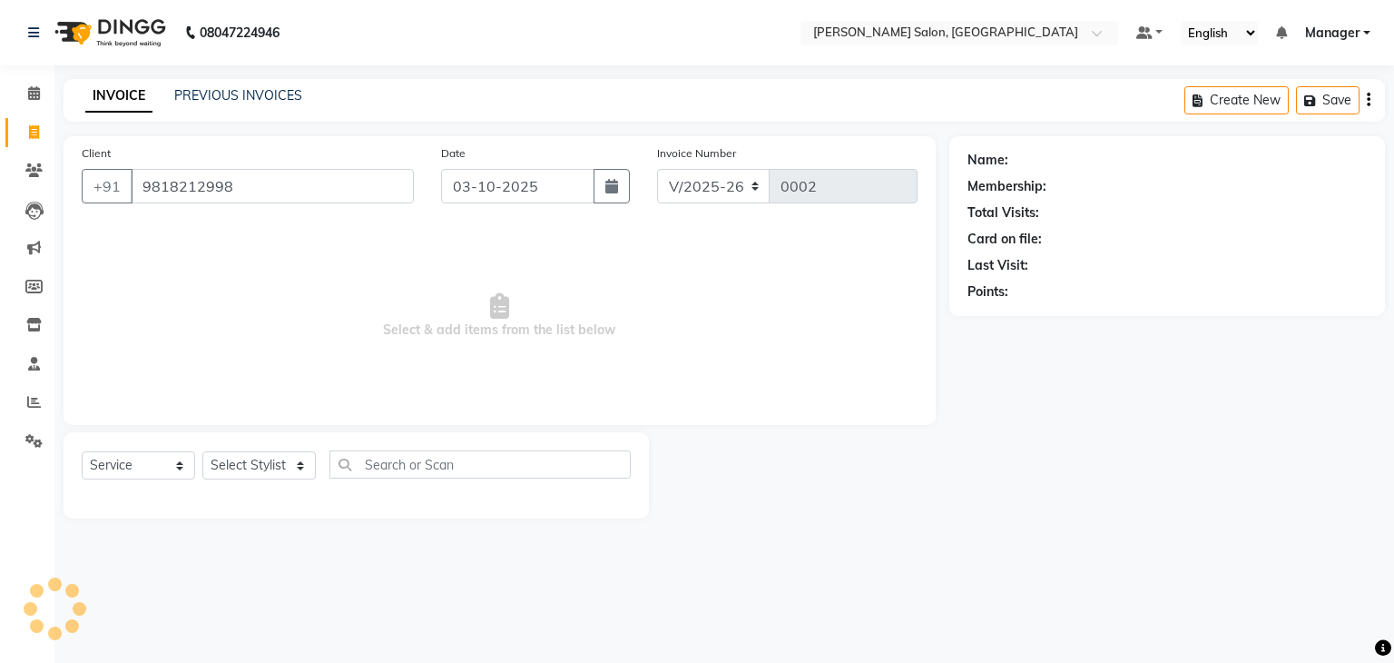
select select
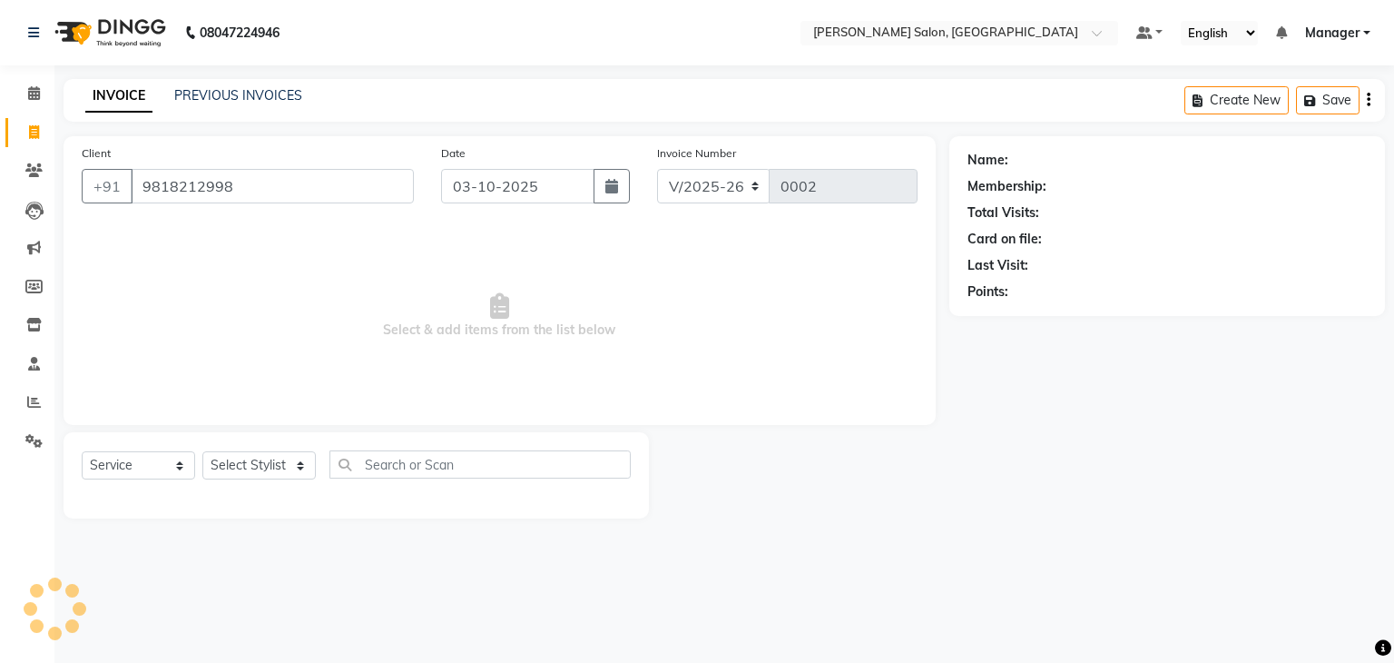
select select
checkbox input "false"
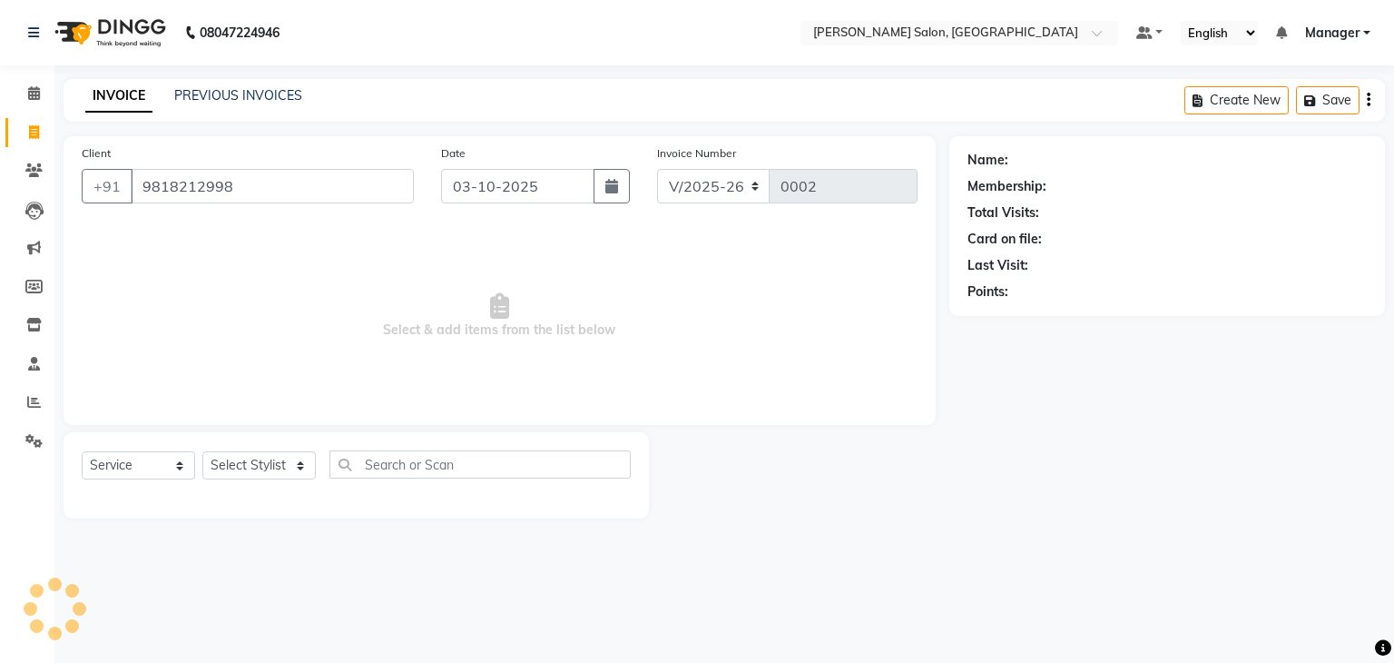
checkbox input "false"
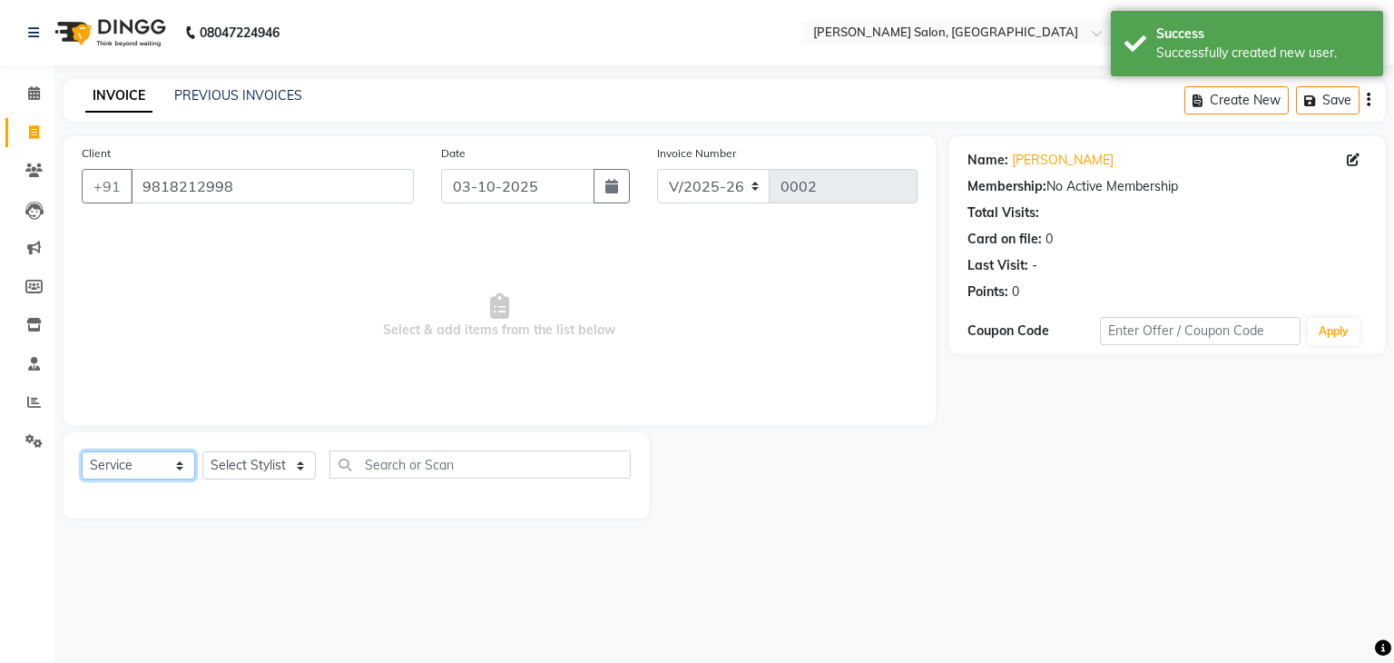
click at [180, 306] on select "Select Service Product Membership Package Voucher Prepaid Gift Card" at bounding box center [138, 465] width 113 height 28
click at [299, 306] on select "Select Stylist Manager [PERSON_NAME] [PERSON_NAME] Sachin [PERSON_NAME]" at bounding box center [258, 465] width 113 height 28
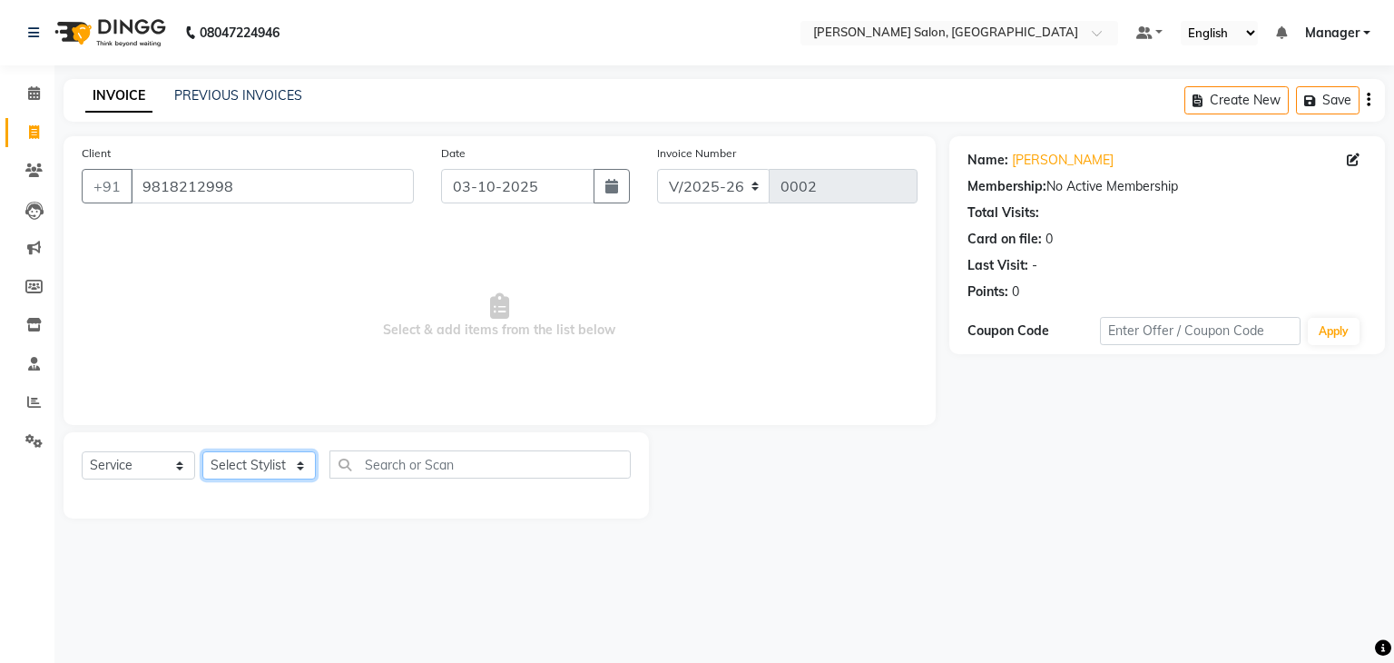
select select "93651"
click at [202, 306] on select "Select Stylist Manager [PERSON_NAME] [PERSON_NAME] Sachin [PERSON_NAME]" at bounding box center [258, 465] width 113 height 28
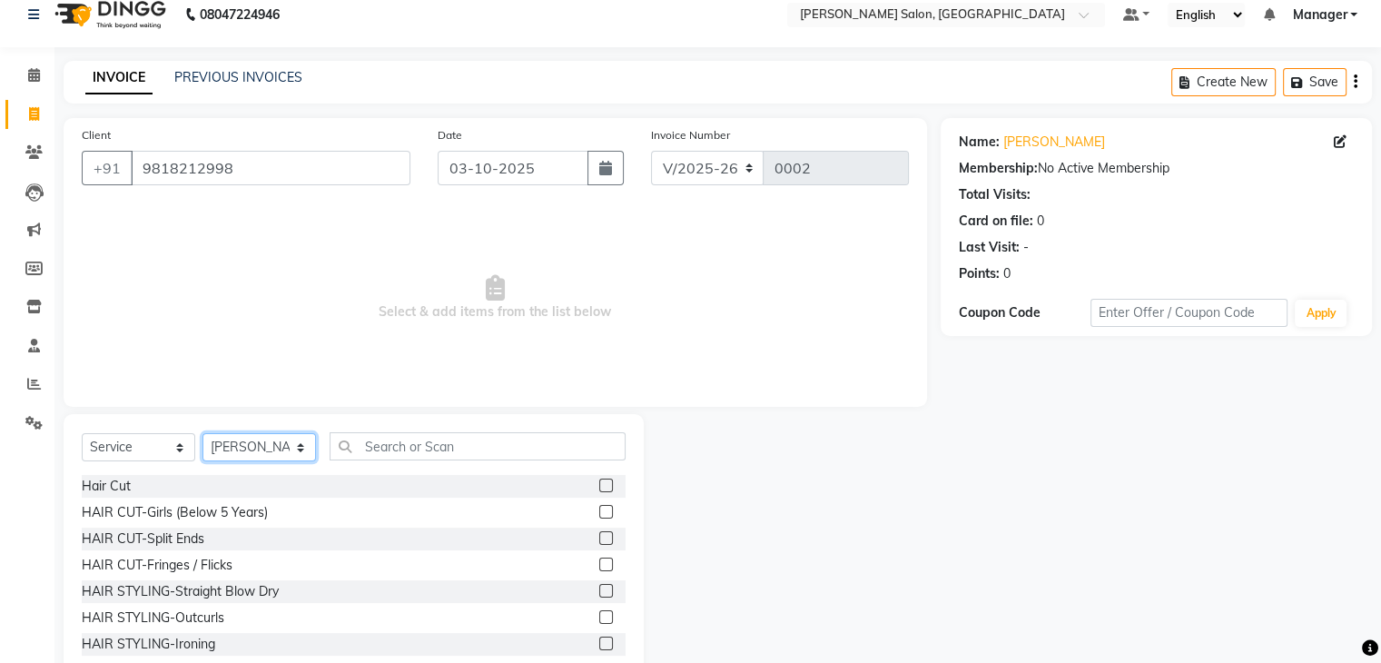
scroll to position [36, 0]
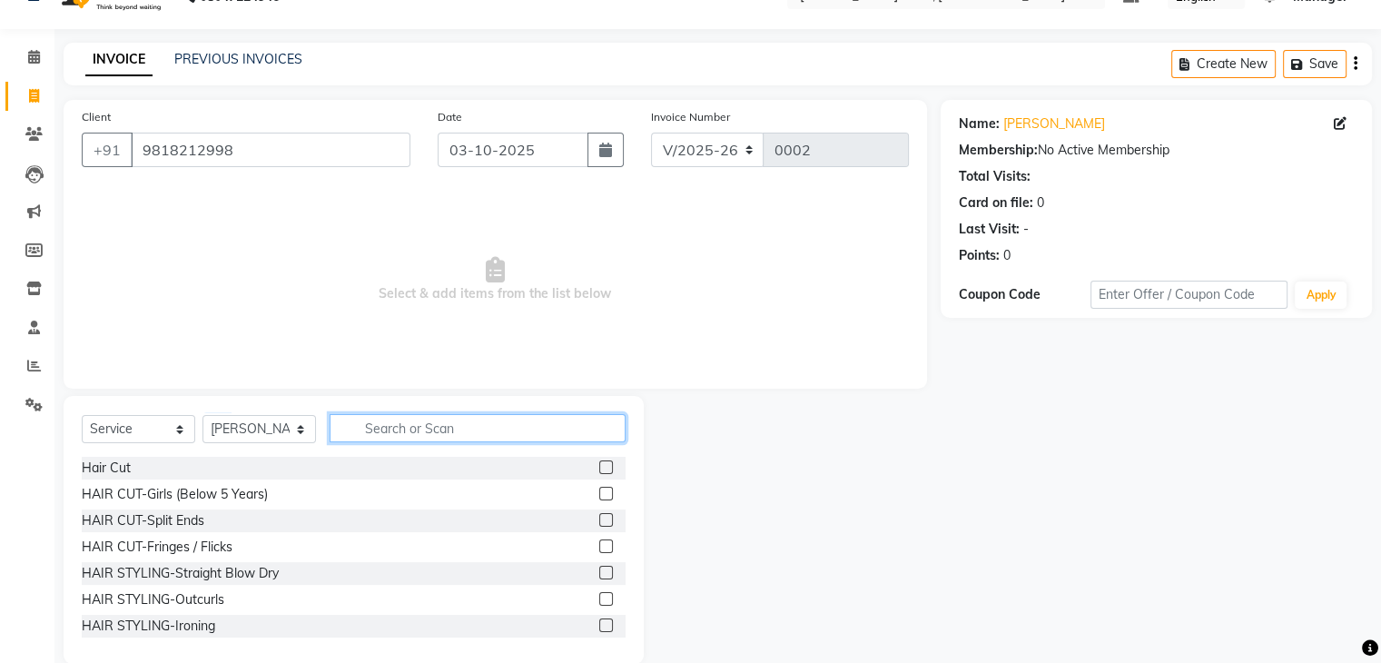
click at [467, 306] on input "text" at bounding box center [478, 428] width 296 height 28
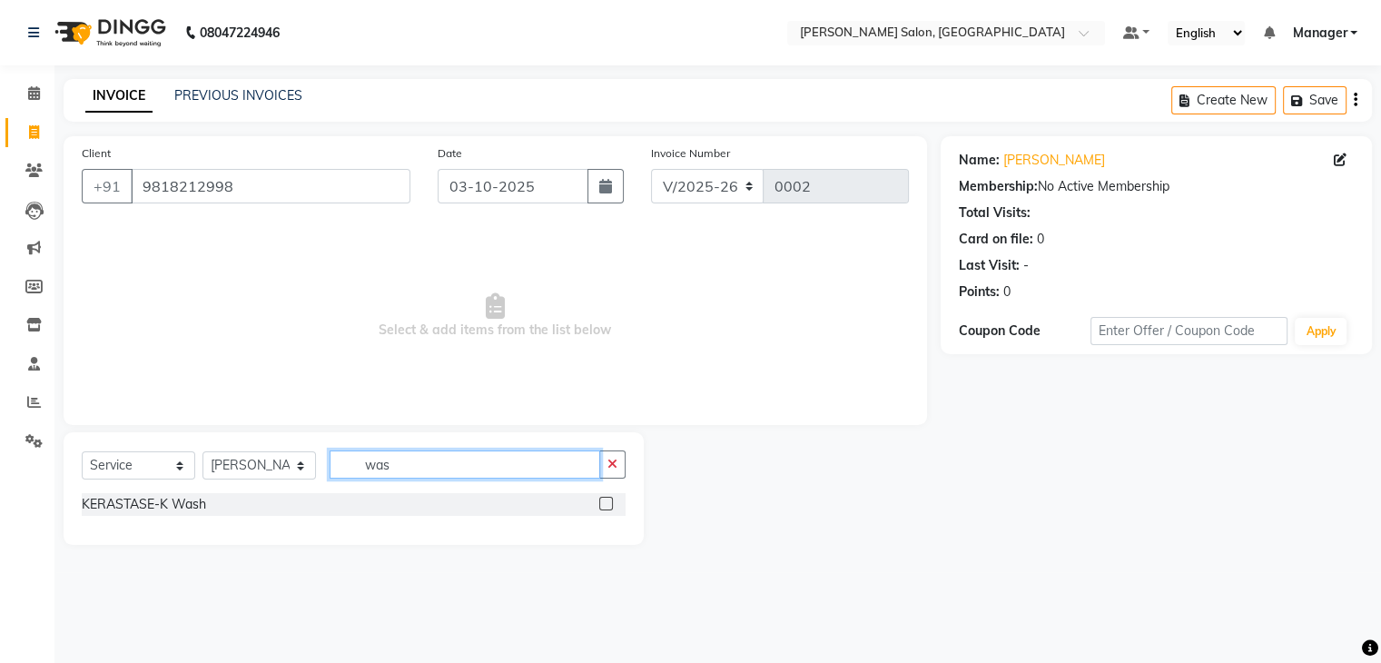
scroll to position [0, 0]
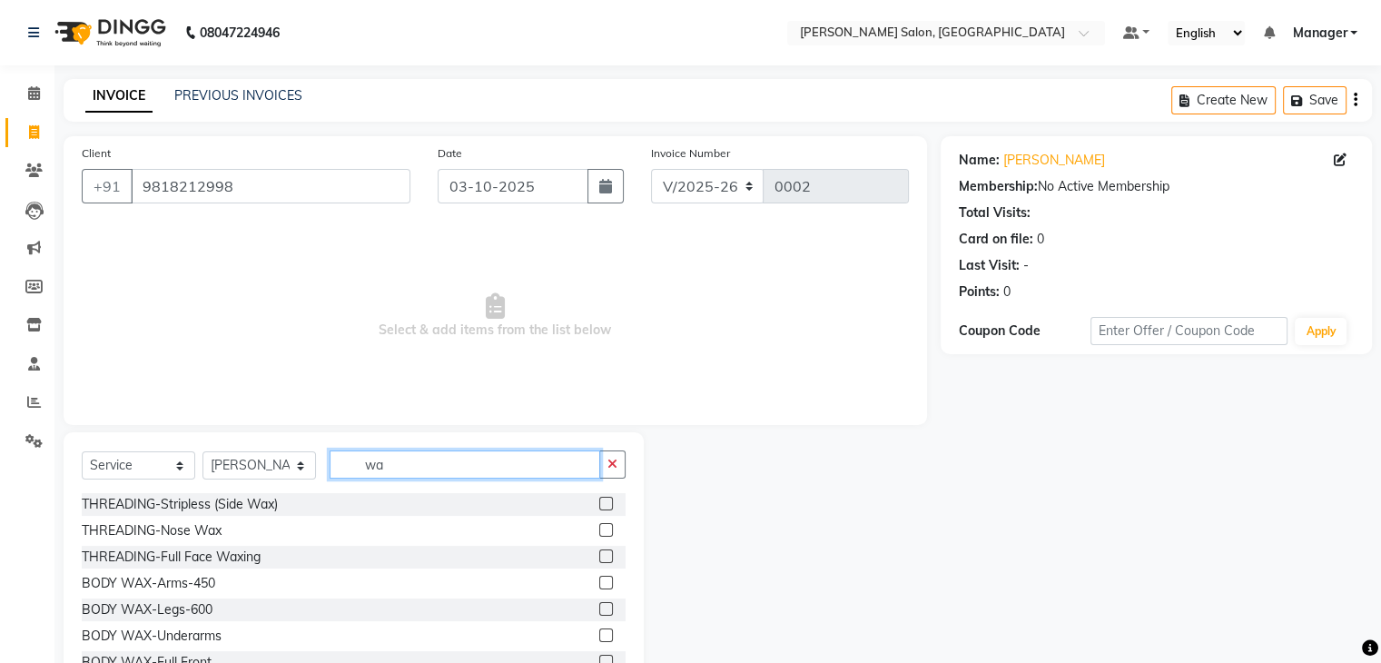
type input "w"
type input "c"
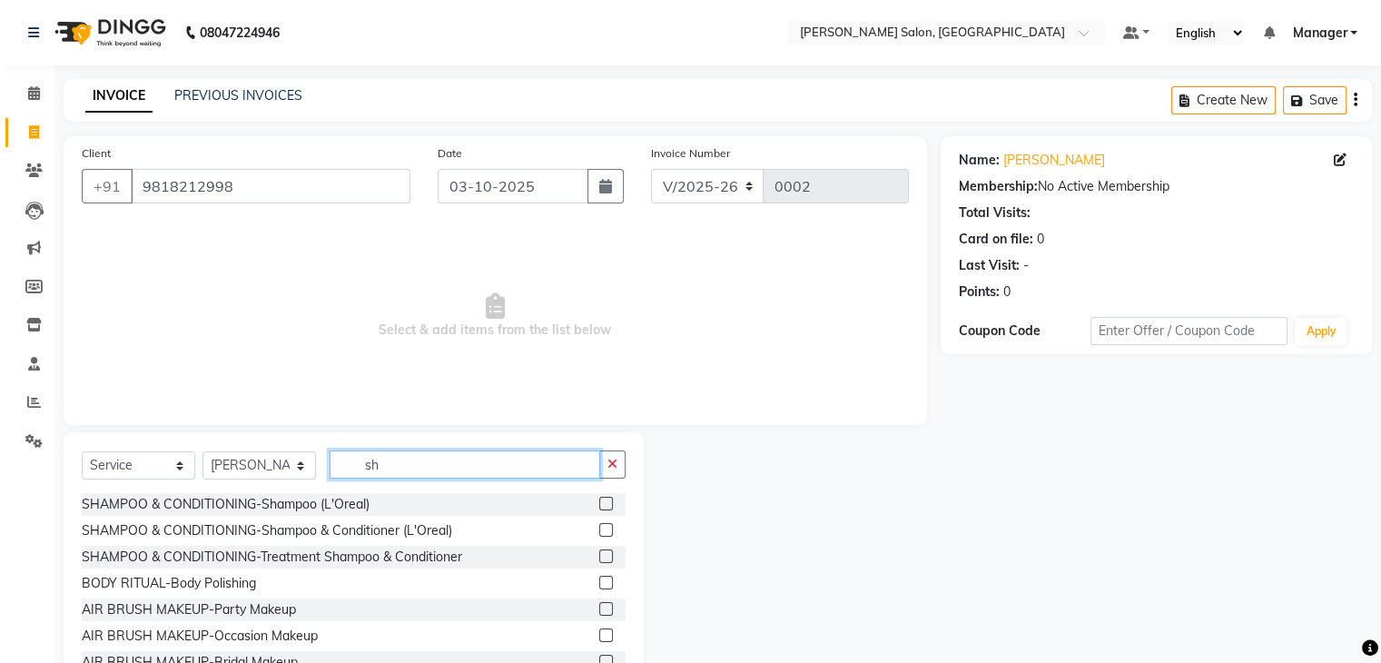
type input "sh"
click at [583, 306] on div "SHAMPOO & CONDITIONING-Shampoo (L'Oreal)" at bounding box center [354, 504] width 544 height 23
click at [599, 306] on label at bounding box center [606, 504] width 14 height 14
click at [599, 306] on input "checkbox" at bounding box center [605, 504] width 12 height 12
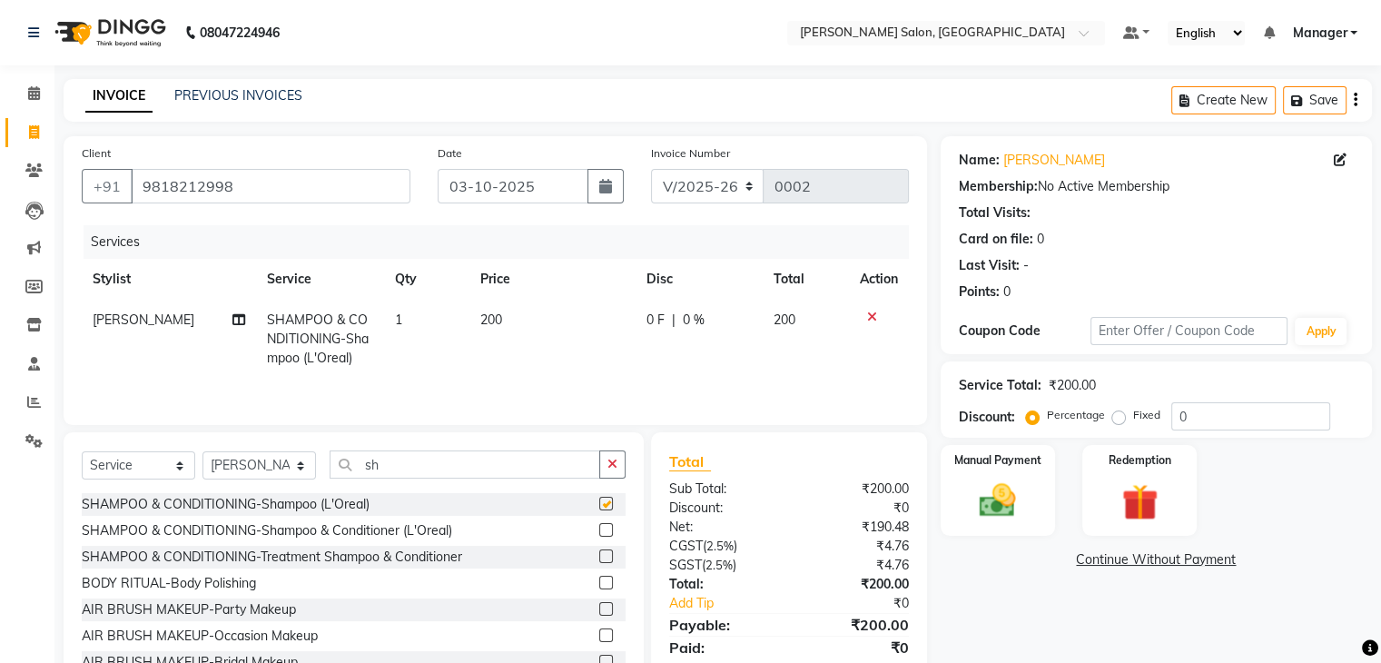
checkbox input "false"
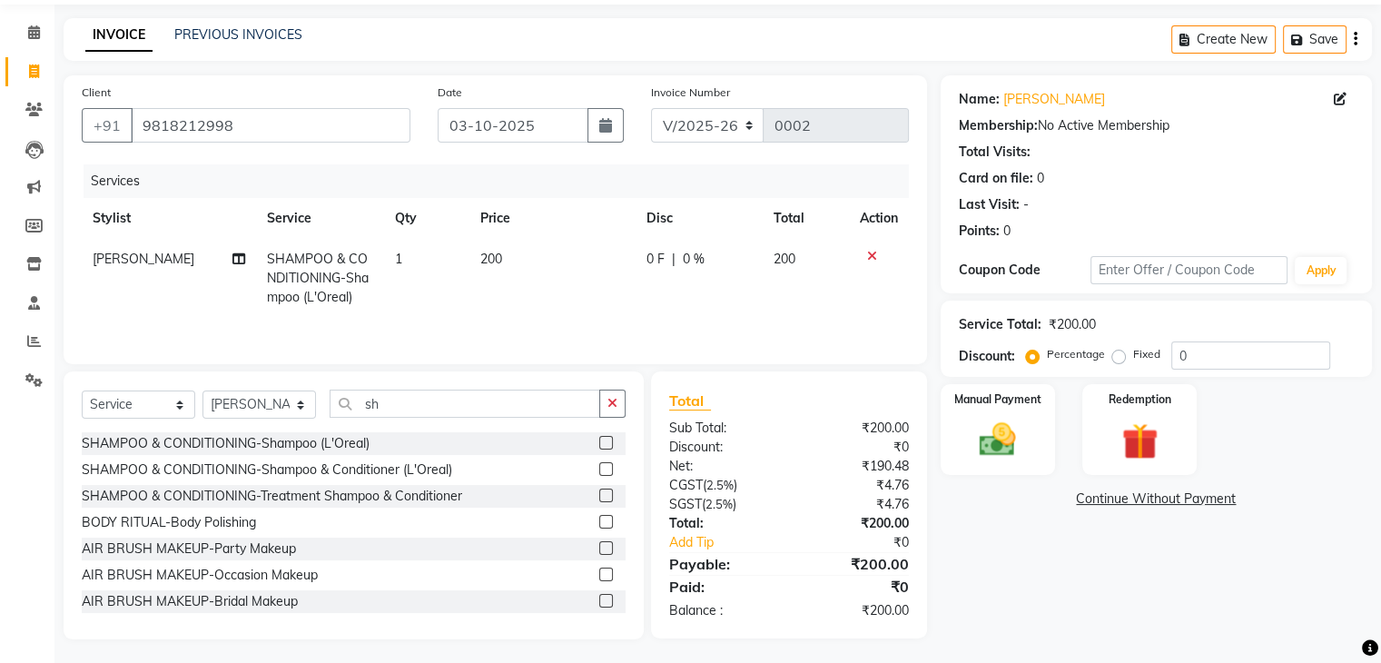
scroll to position [65, 0]
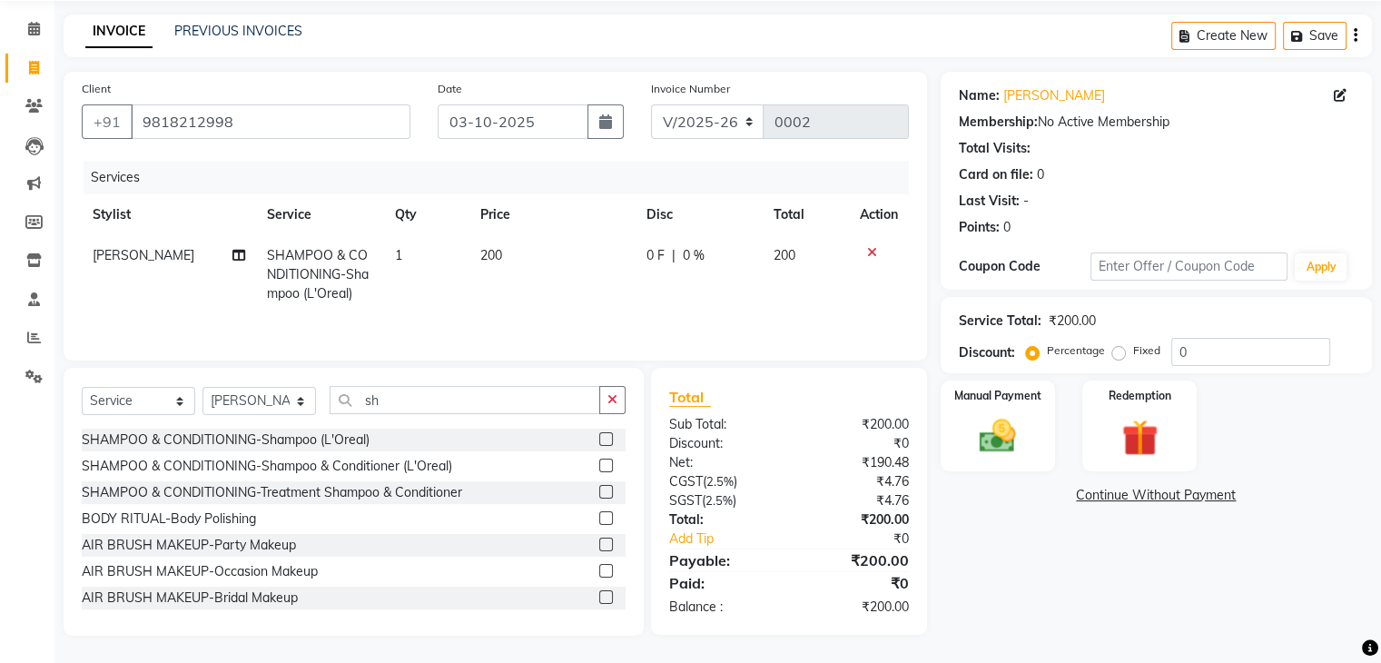
click at [702, 306] on label "Fixed" at bounding box center [1146, 350] width 27 height 16
click at [702, 306] on input "Fixed" at bounding box center [1122, 350] width 13 height 13
radio input "true"
click at [702, 306] on img at bounding box center [997, 437] width 61 height 44
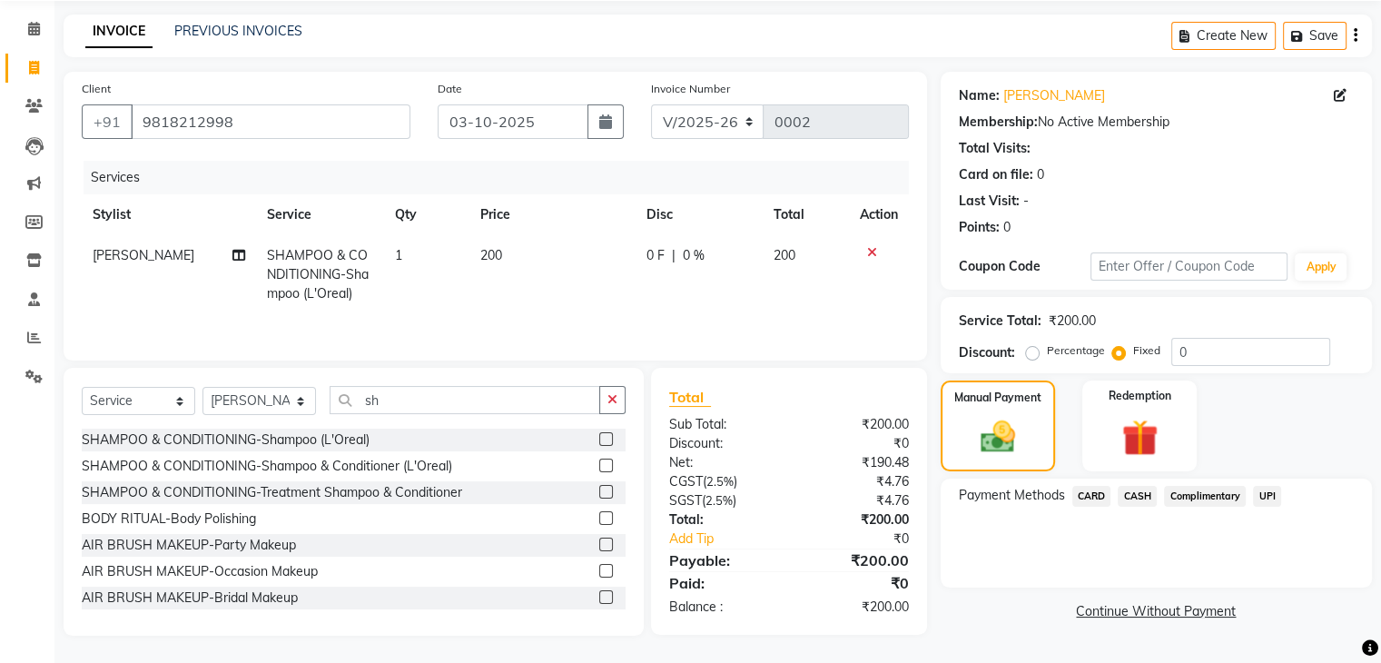
click at [702, 306] on span "UPI" at bounding box center [1267, 496] width 28 height 21
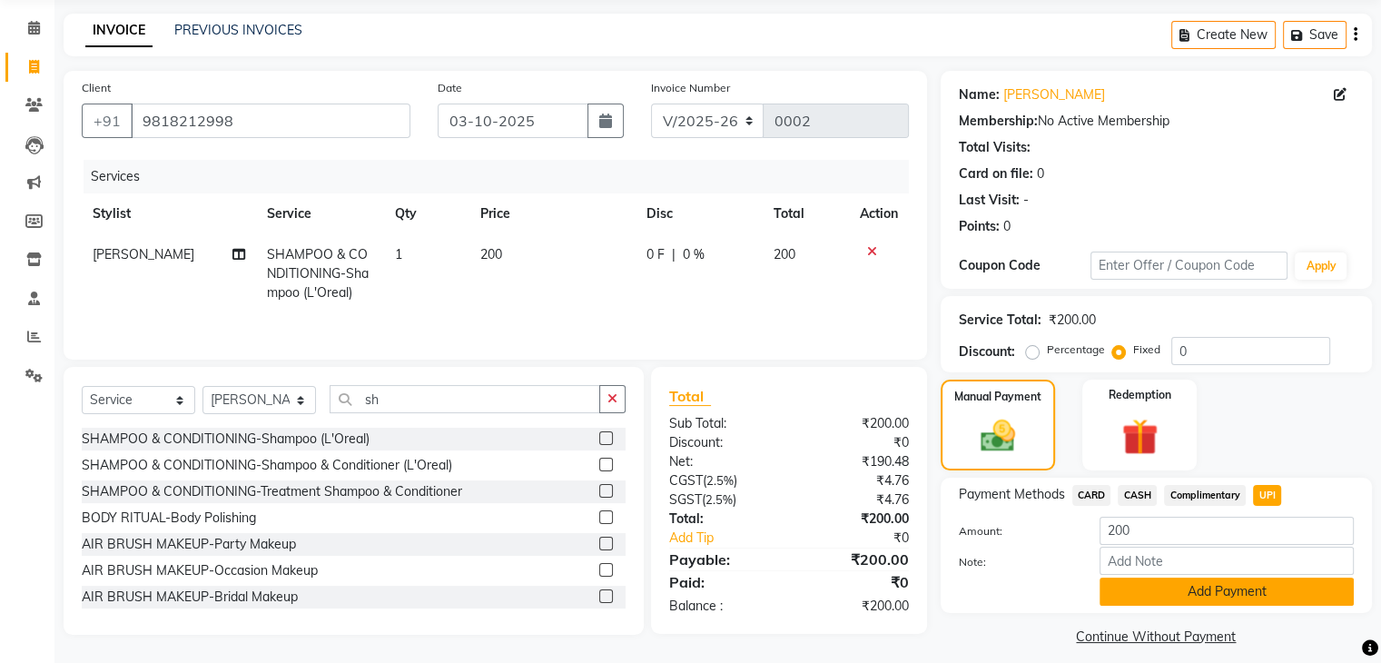
click at [702, 306] on button "Add Payment" at bounding box center [1226, 591] width 254 height 28
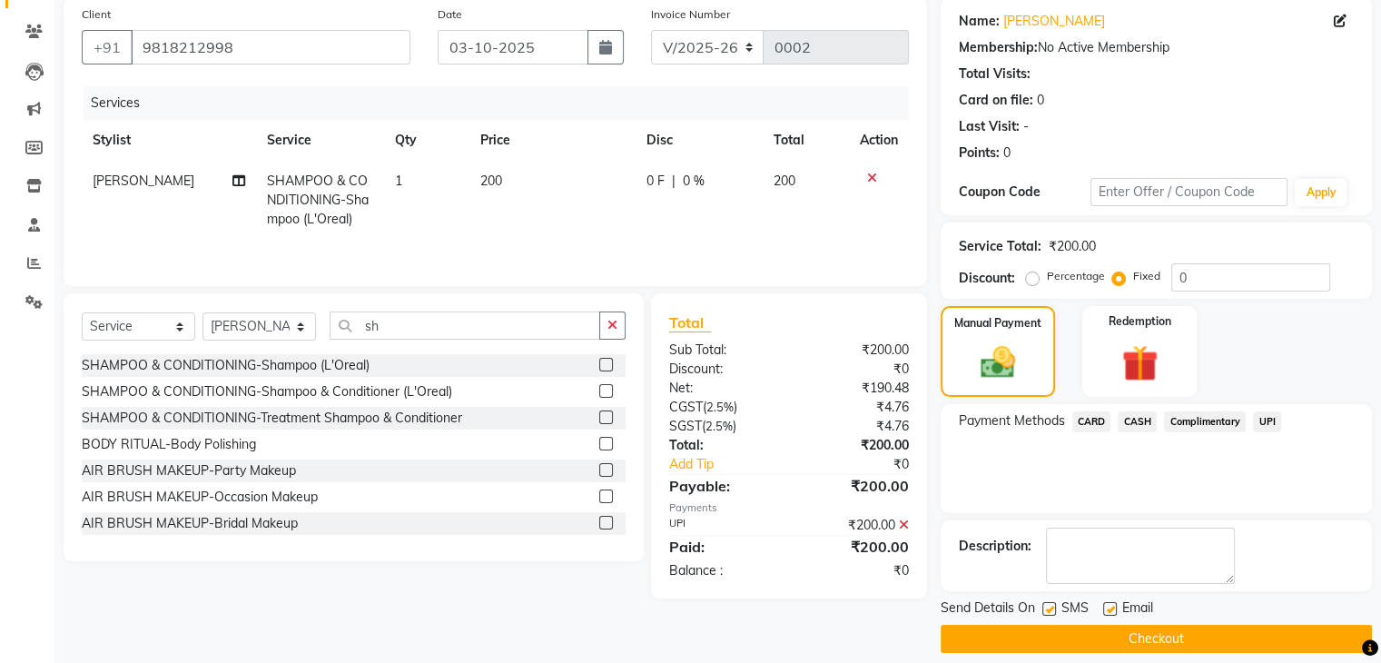
scroll to position [155, 0]
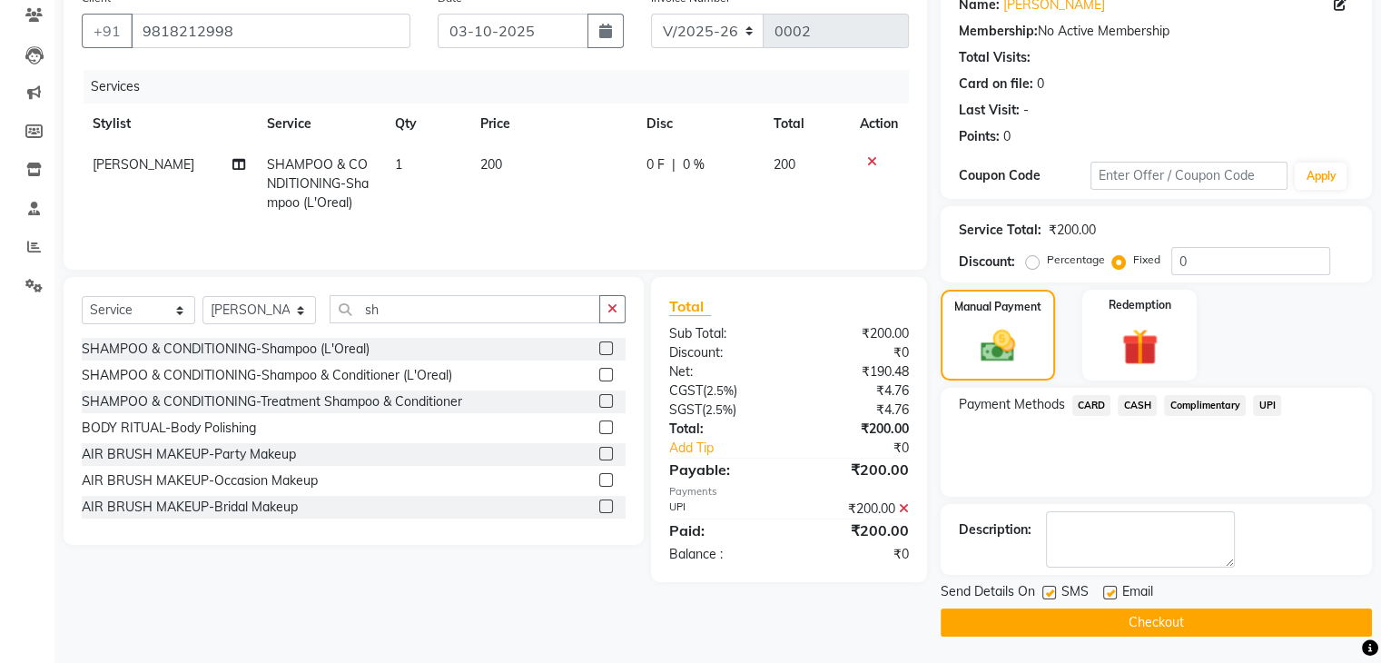
click at [702, 306] on button "Checkout" at bounding box center [1155, 622] width 431 height 28
